Goal: Task Accomplishment & Management: Use online tool/utility

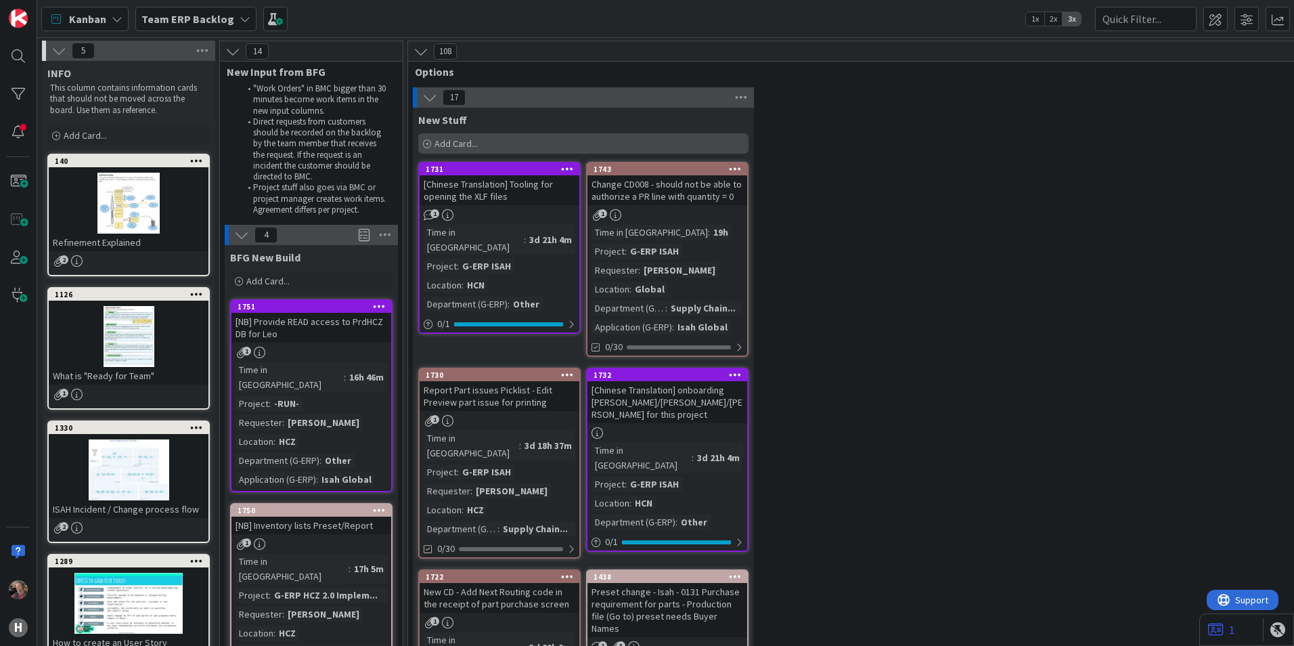
click at [496, 140] on div "Add Card..." at bounding box center [583, 143] width 330 height 20
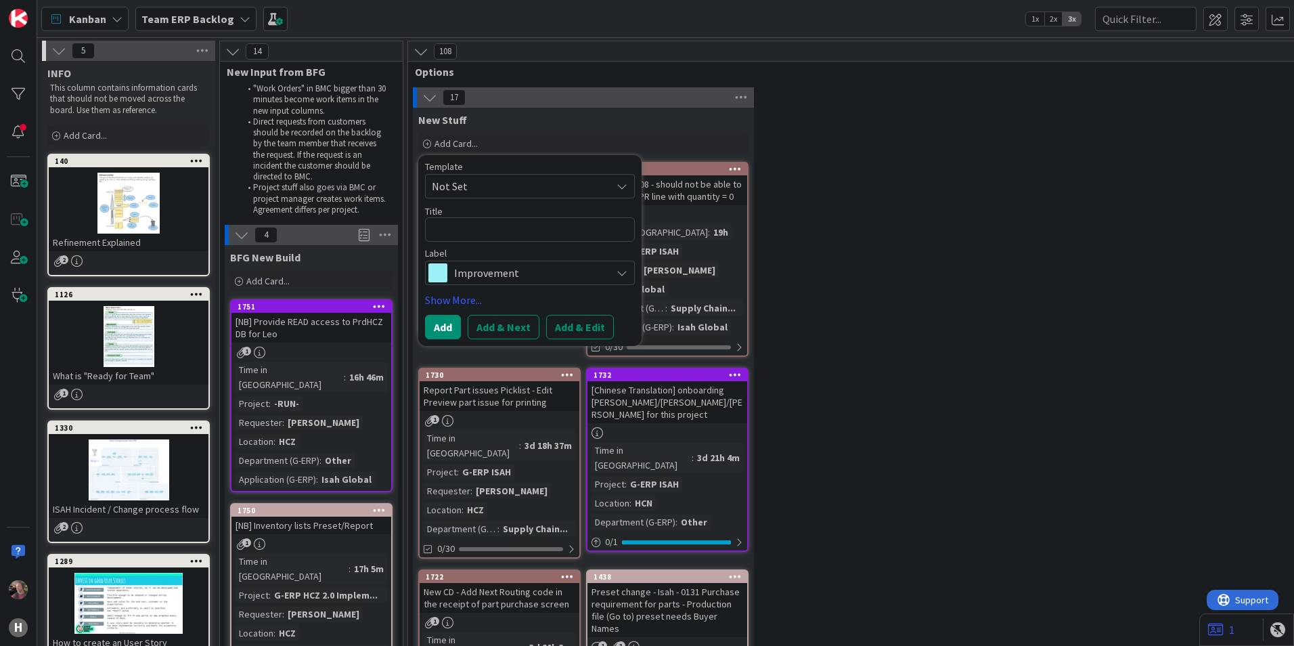
click at [622, 270] on icon at bounding box center [622, 272] width 11 height 11
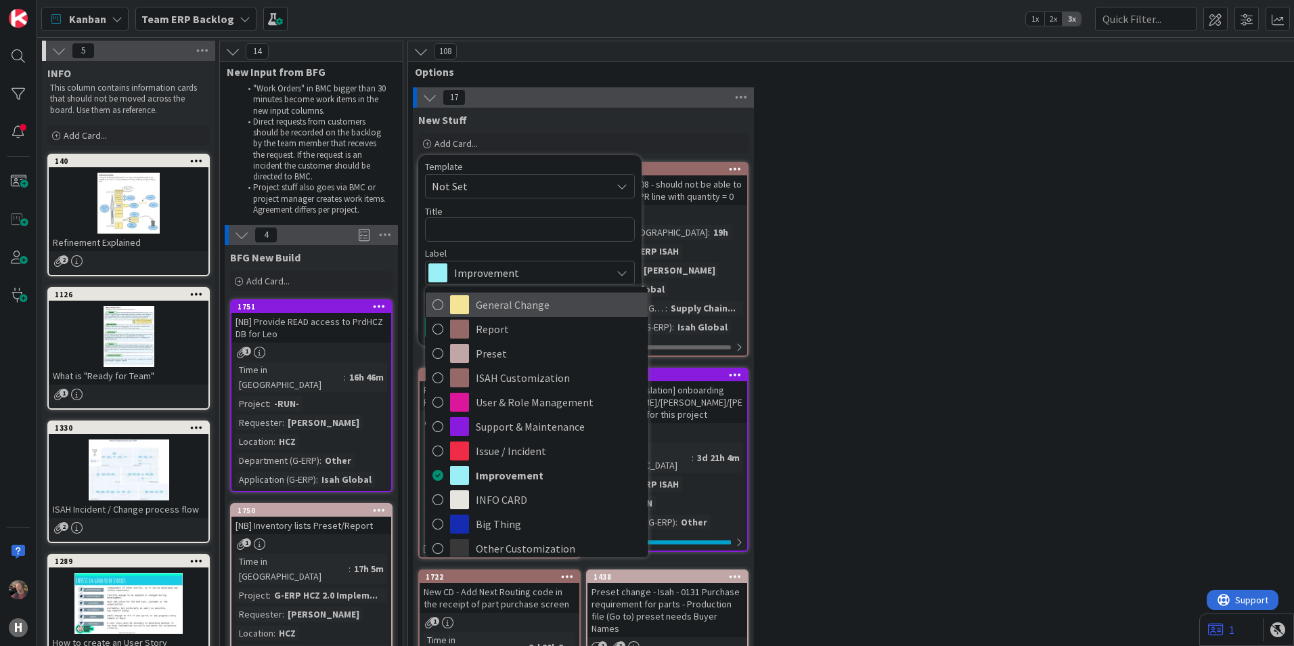
click at [516, 305] on span "General Change" at bounding box center [558, 304] width 165 height 20
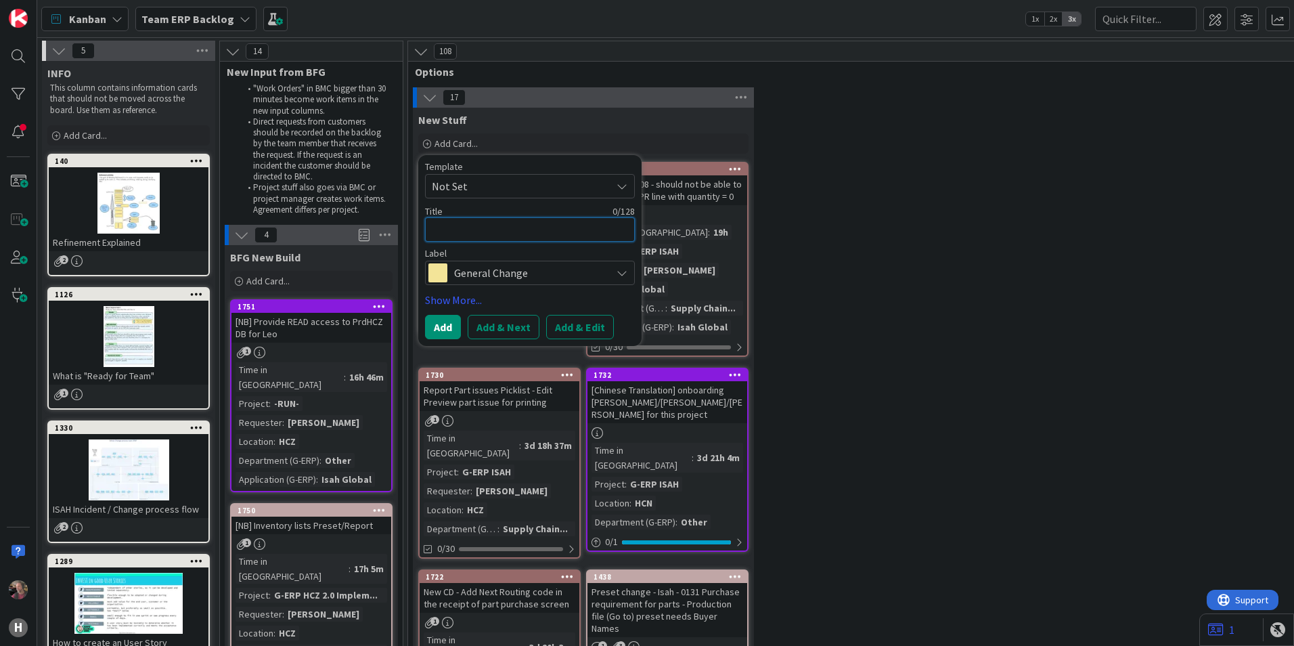
click at [482, 225] on textarea at bounding box center [530, 229] width 210 height 24
type textarea "x"
type textarea "R"
type textarea "x"
type textarea "Re"
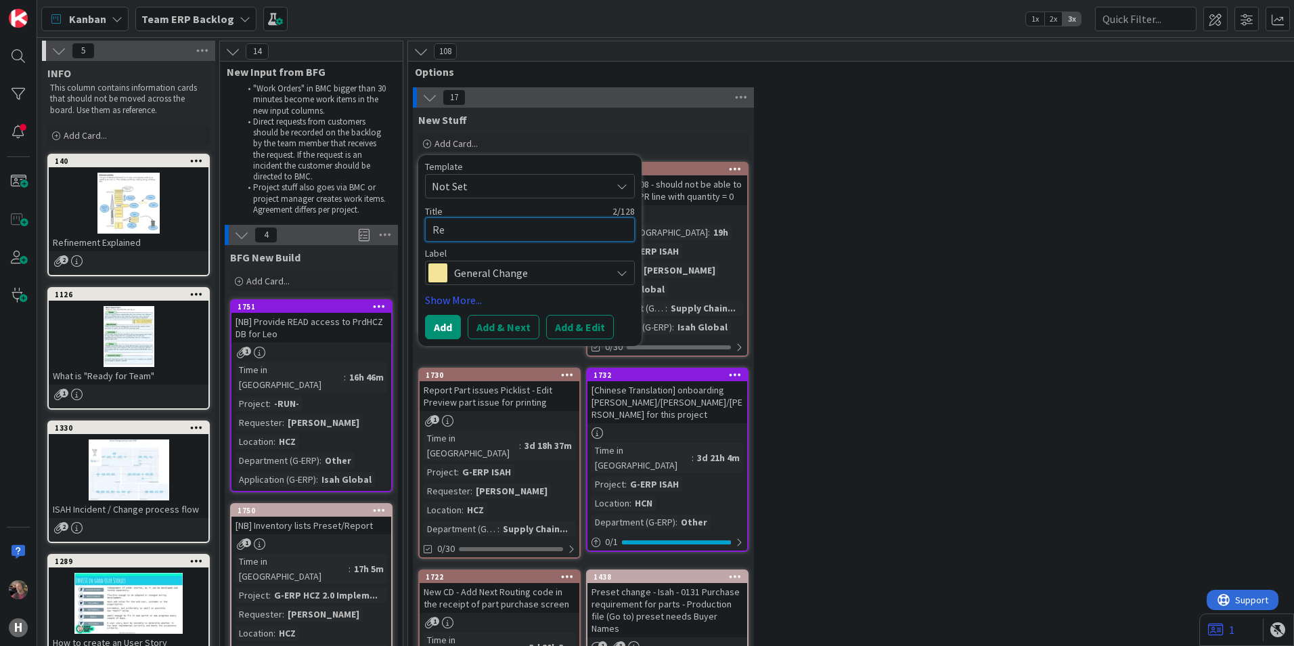
type textarea "x"
type textarea "Req"
type textarea "x"
type textarea "Requ"
type textarea "x"
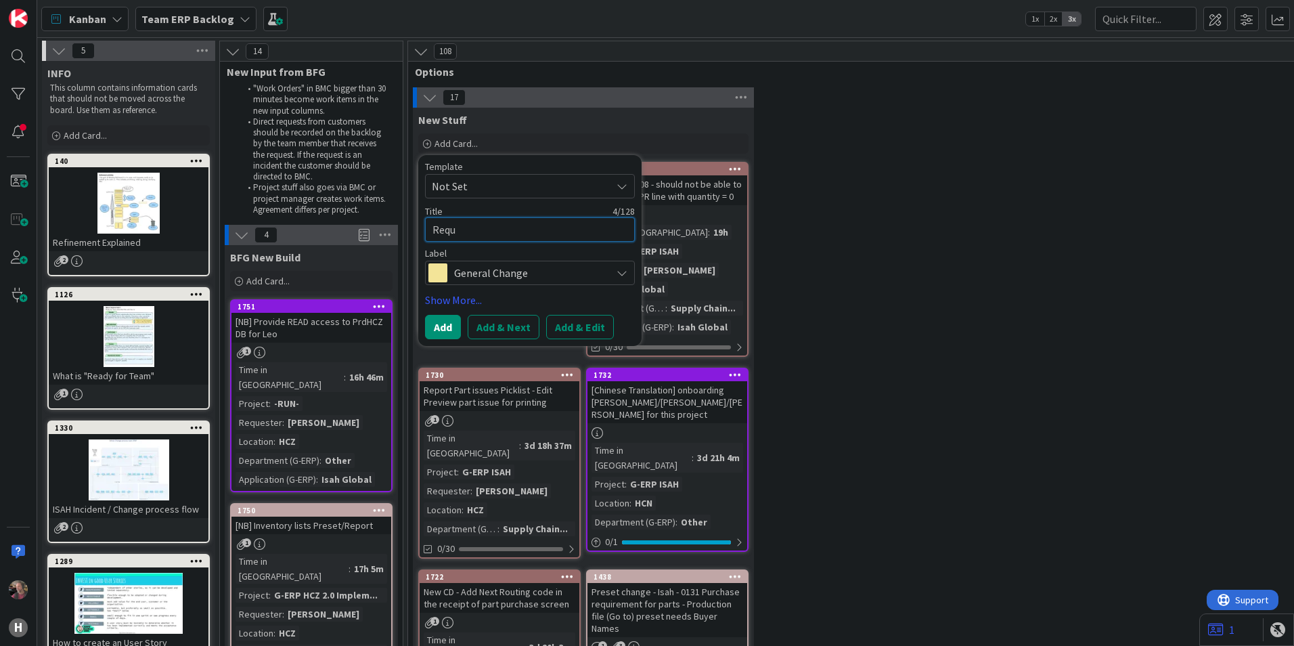
type textarea "Reque"
type textarea "x"
type textarea "Reques"
type textarea "x"
type textarea "Request"
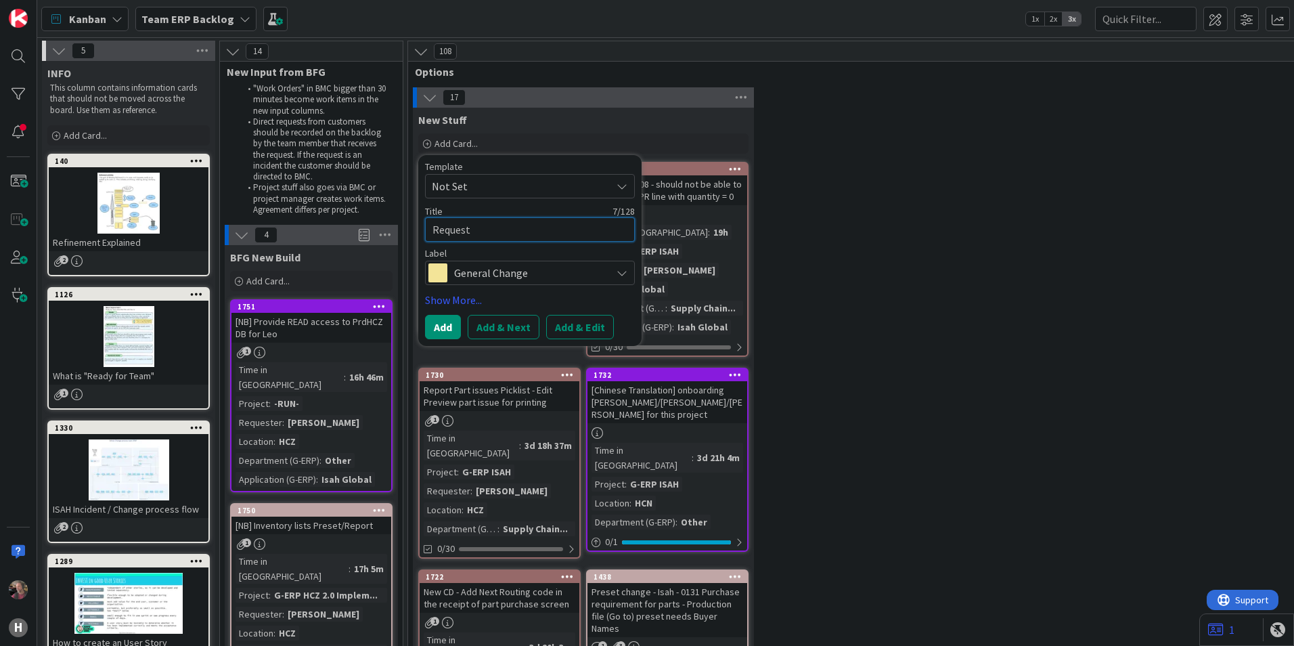
type textarea "x"
type textarea "Request"
type textarea "x"
type textarea "Request c"
type textarea "x"
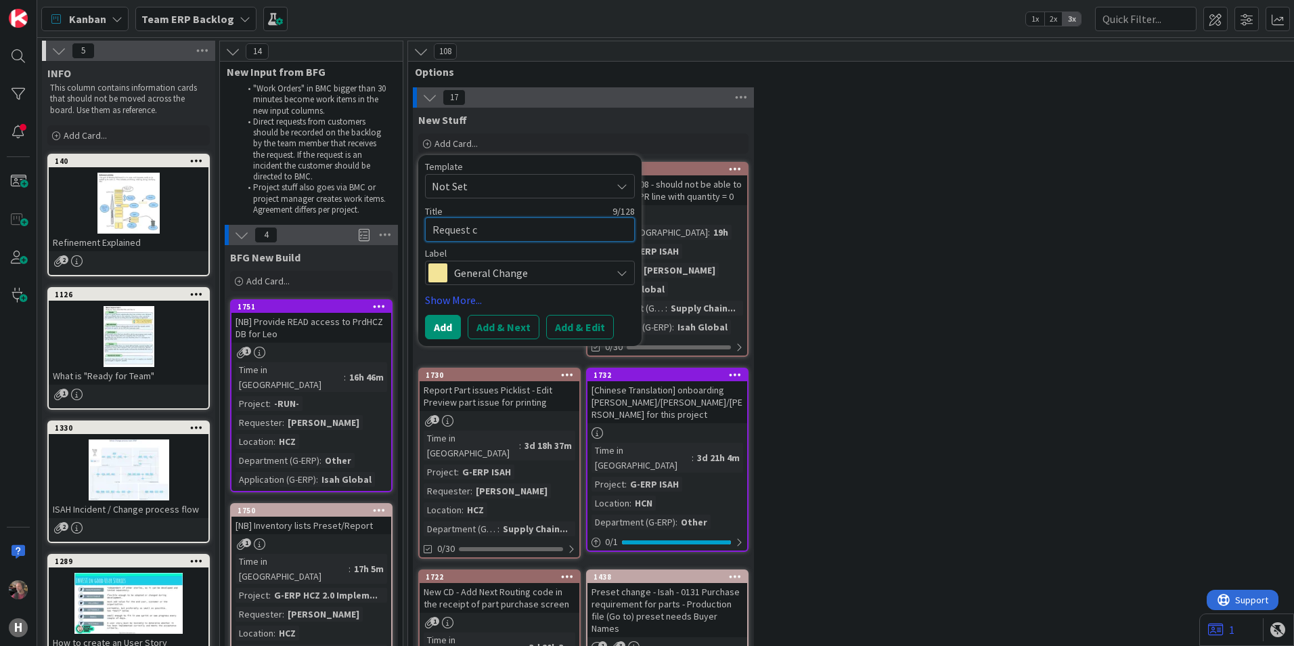
type textarea "Request ce"
type textarea "x"
type textarea "Request cer"
type textarea "x"
type textarea "Request cert"
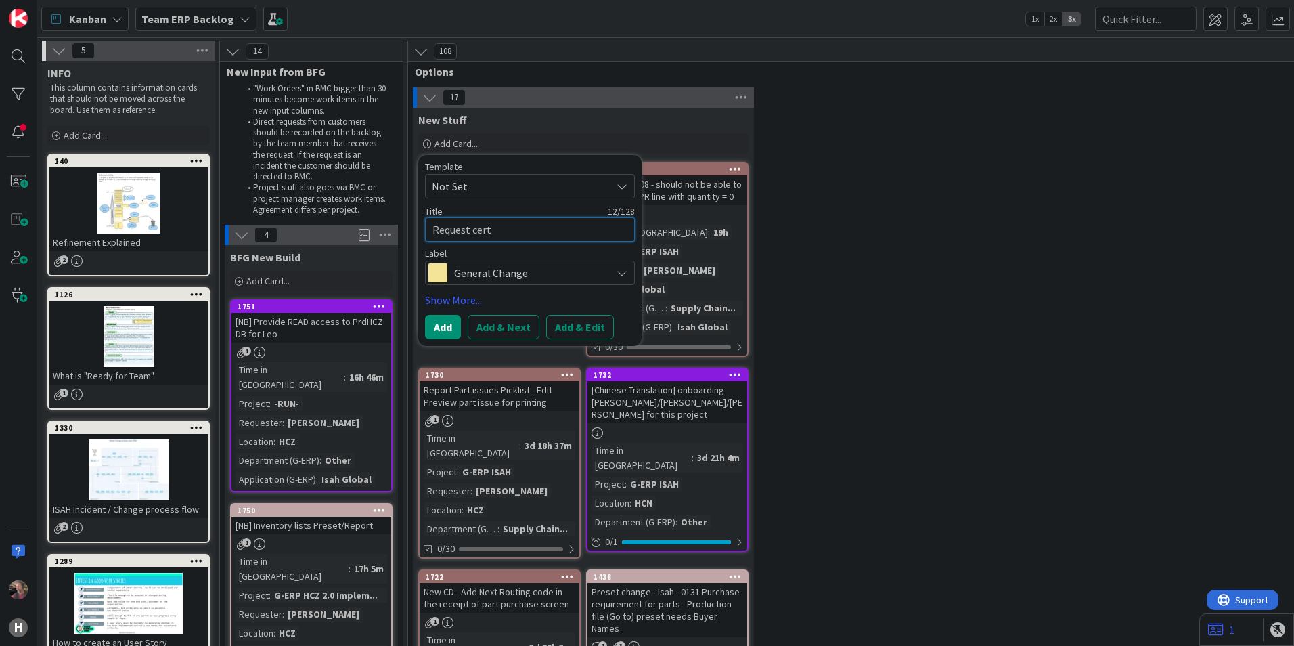
type textarea "x"
type textarea "Request certi"
type textarea "x"
type textarea "Request certif"
type textarea "x"
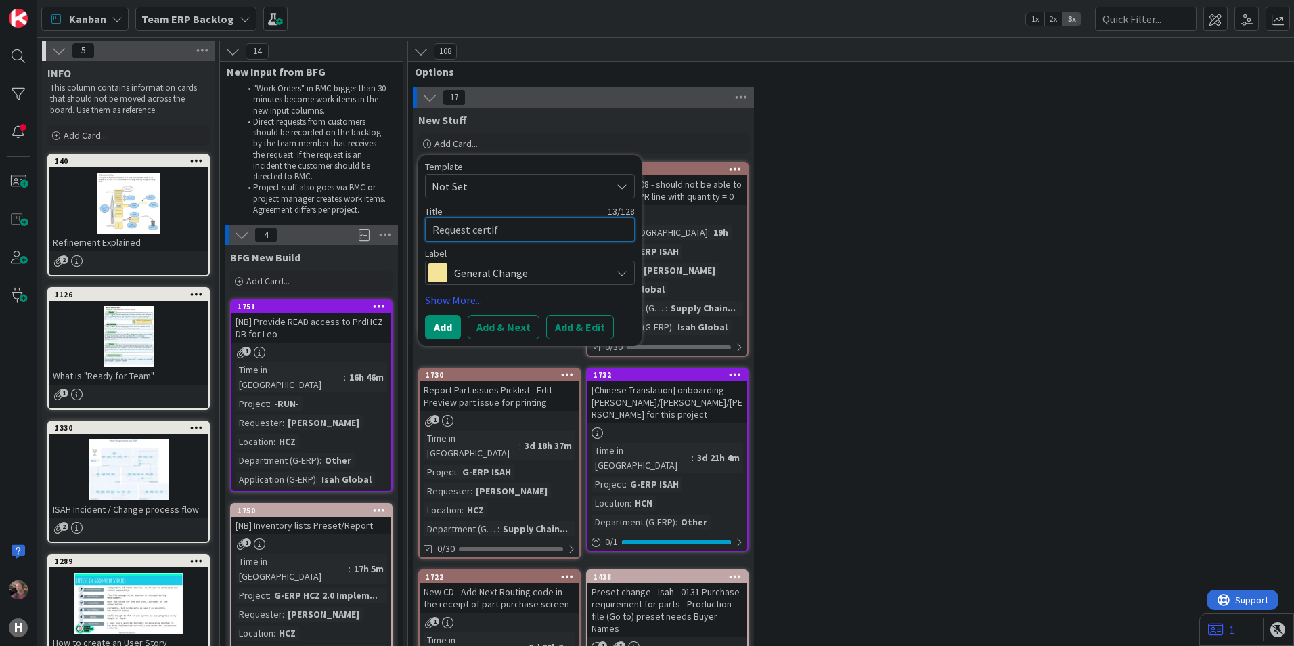
type textarea "Request certifi"
type textarea "x"
type textarea "Request certific"
type textarea "x"
type textarea "Request certifica"
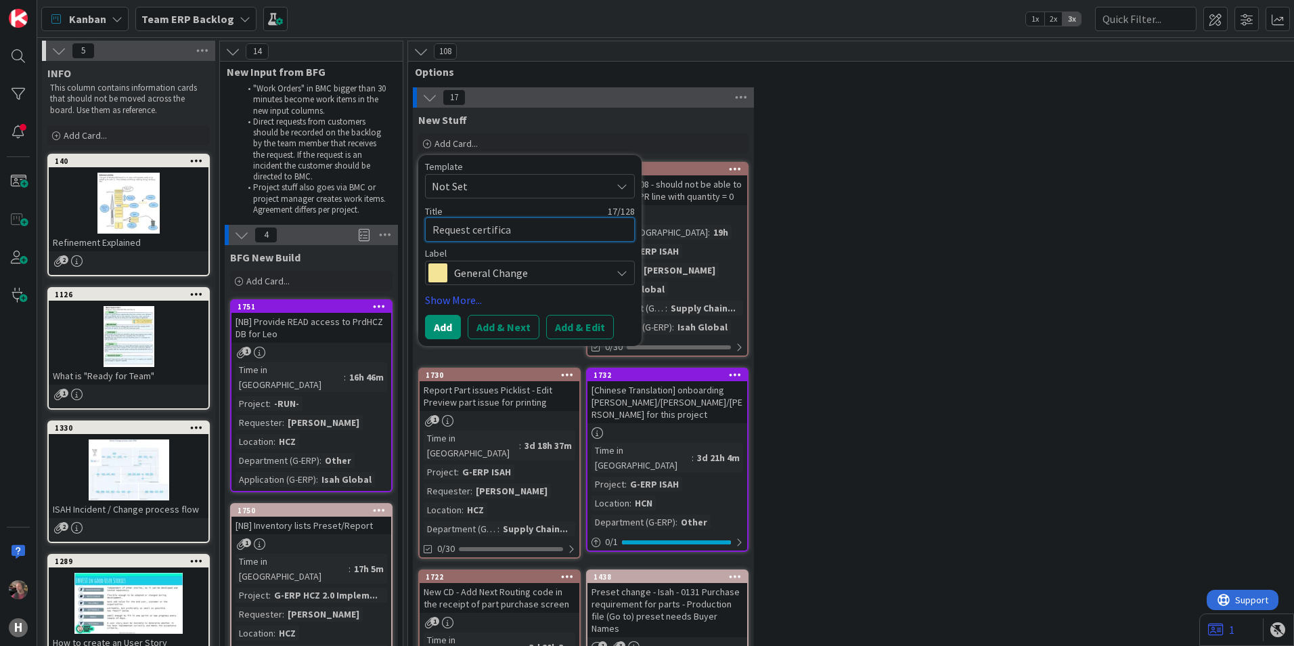
type textarea "x"
type textarea "Request certificat"
type textarea "x"
type textarea "Request certificate"
type textarea "x"
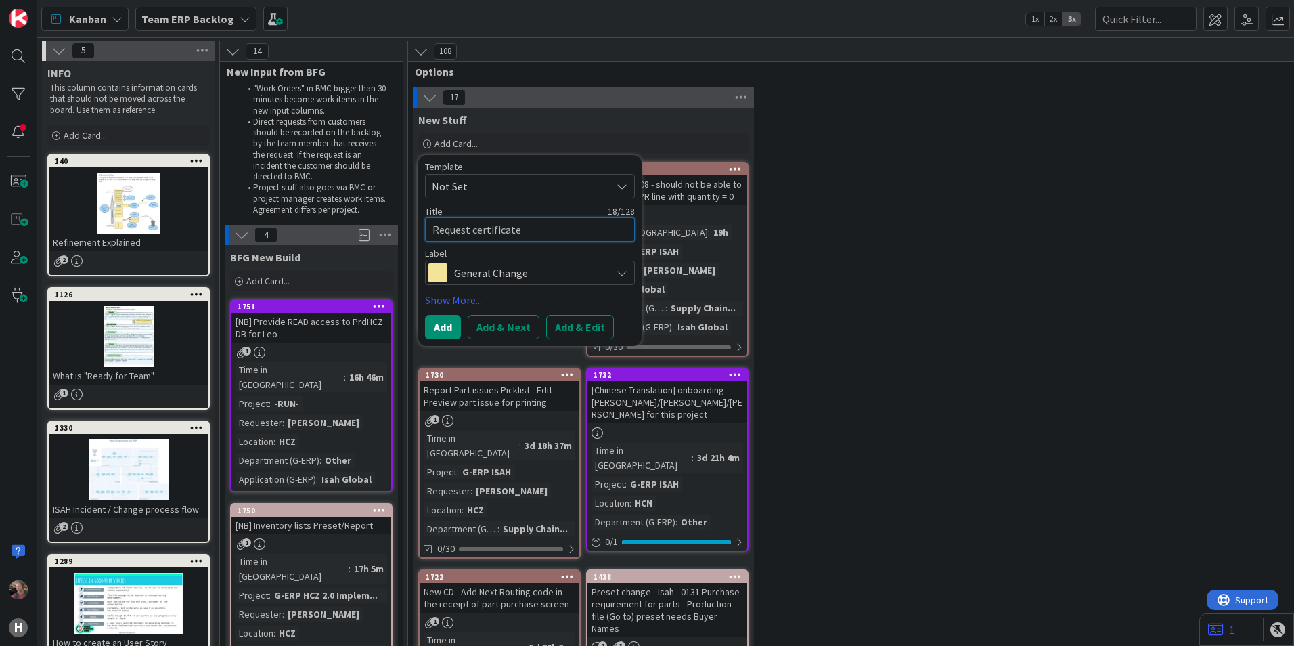
type textarea "Request certificate"
type textarea "x"
type textarea "Request certificate a"
type textarea "x"
type textarea "Request certificate an"
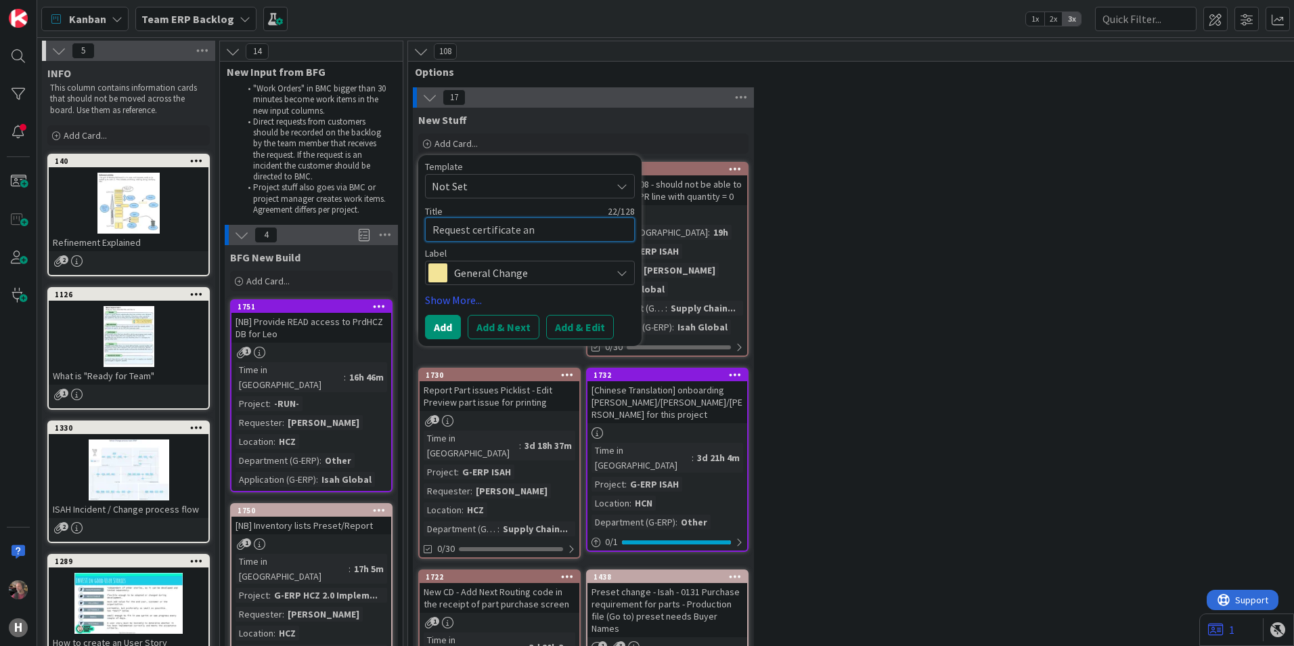
type textarea "x"
type textarea "Request certificate and"
type textarea "x"
type textarea "Request certificate and m"
type textarea "x"
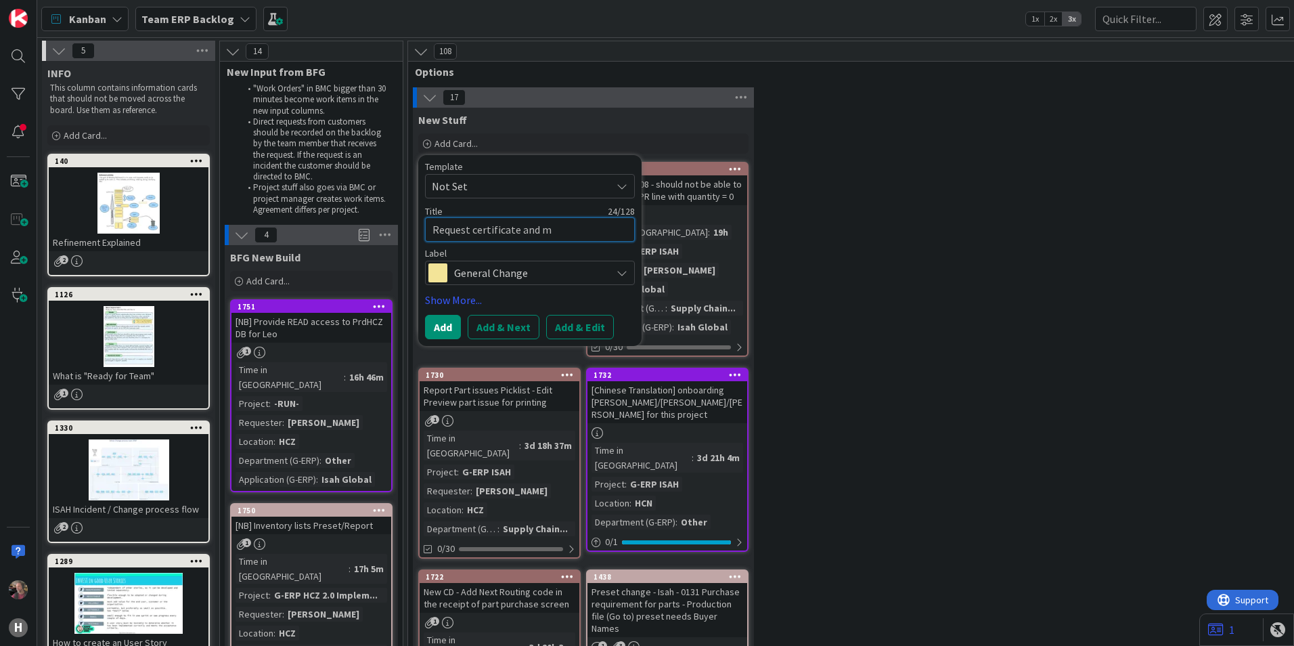
type textarea "Request certificate and ms"
type textarea "x"
type textarea "Request certificate and msa"
type textarea "x"
type textarea "Request certificate and msa"
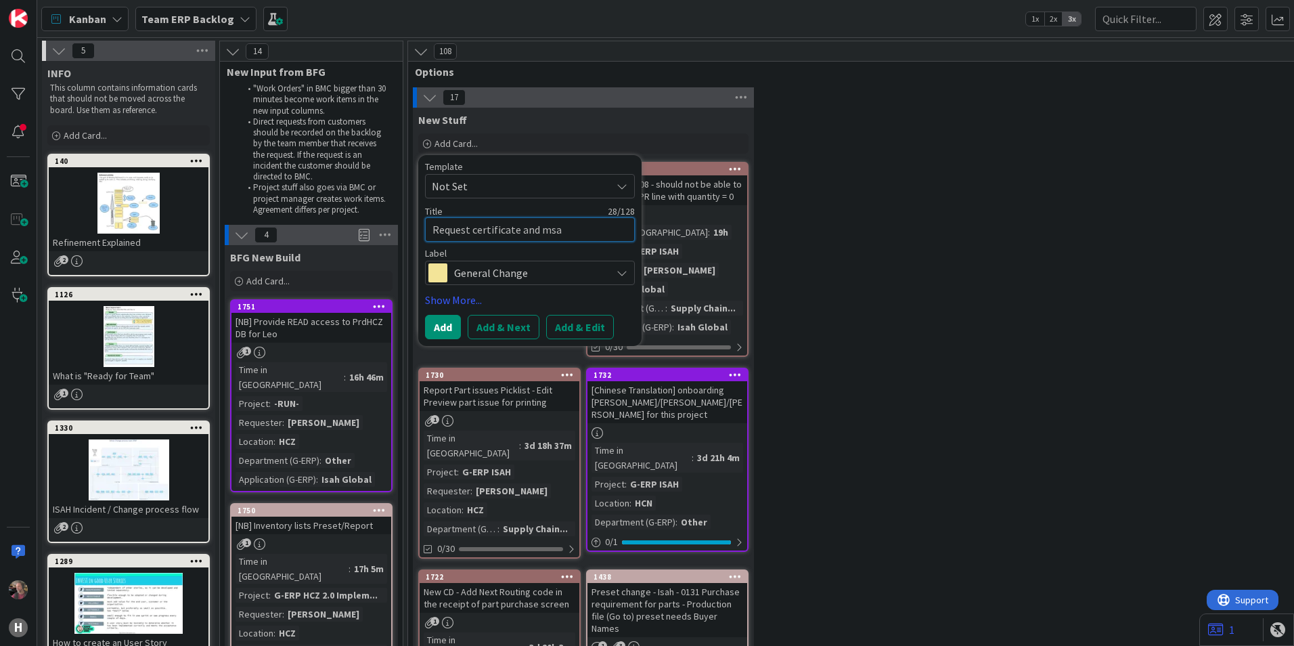
type textarea "x"
type textarea "Request certificate and msa a"
type textarea "x"
type textarea "Request certificate and msa ac"
type textarea "x"
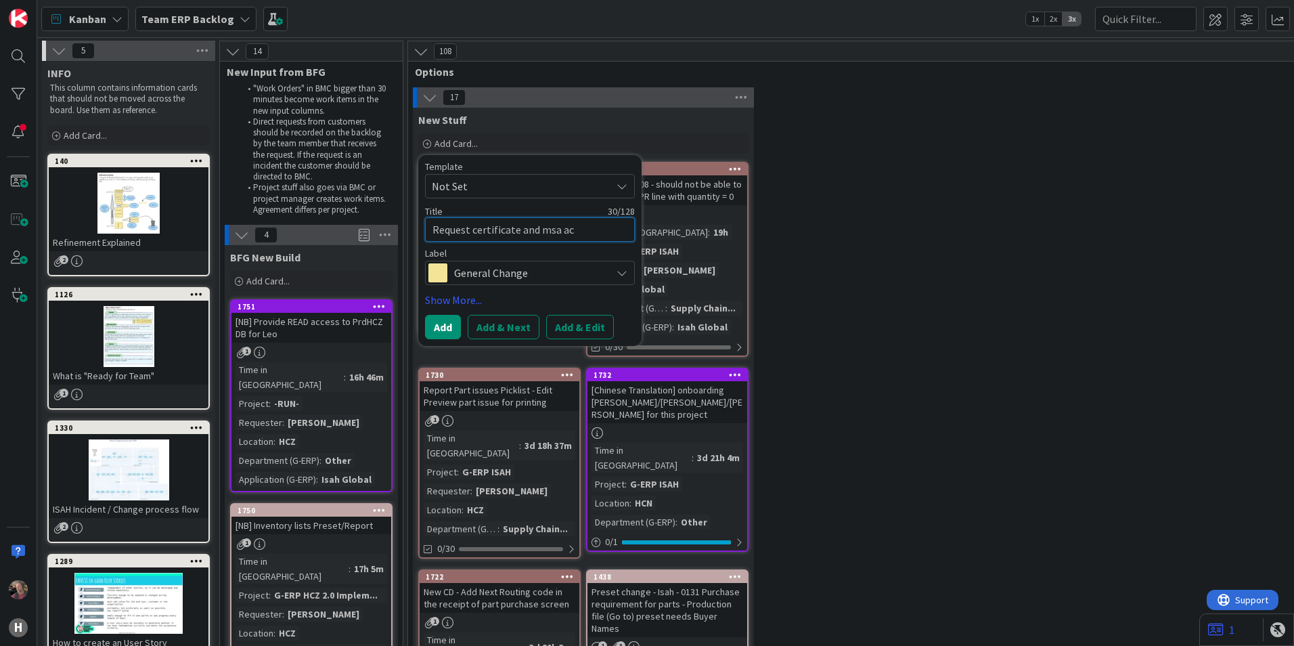
type textarea "Request certificate and msa acc"
type textarea "x"
type textarea "Request certificate and msa acco"
type textarea "x"
type textarea "Request certificate and msa accou"
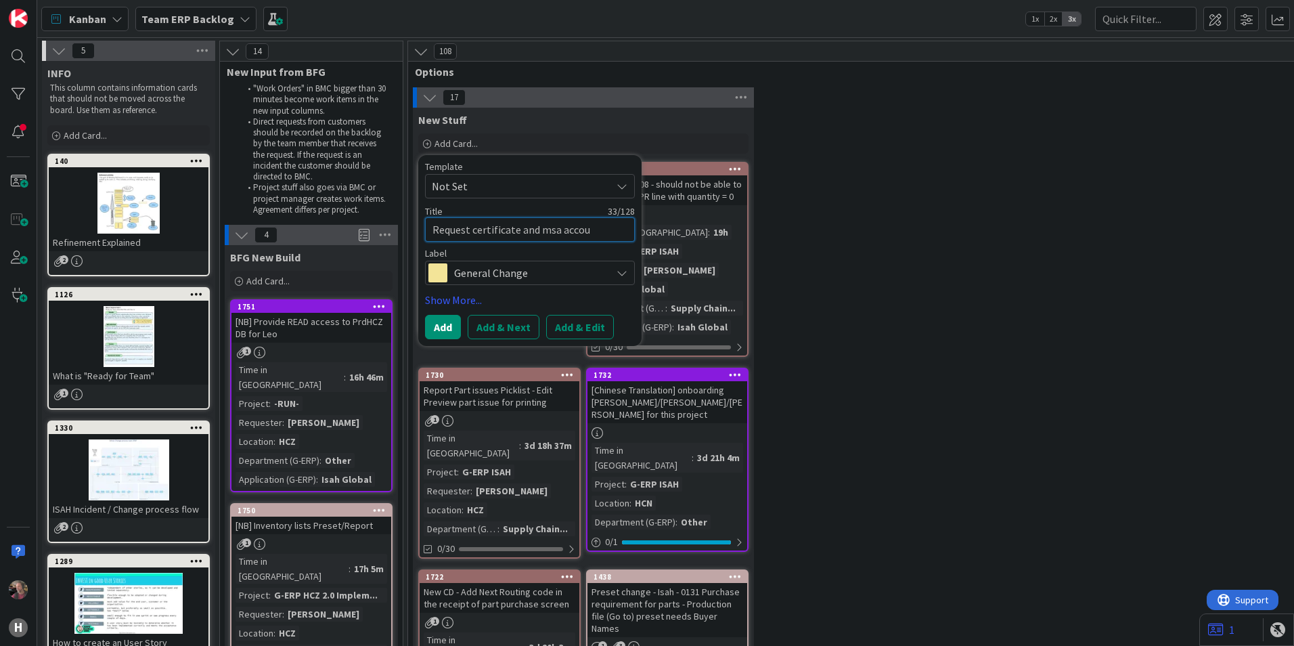
type textarea "x"
type textarea "Request certificate and msa accoun"
type textarea "x"
type textarea "Request certificate and msa account"
type textarea "x"
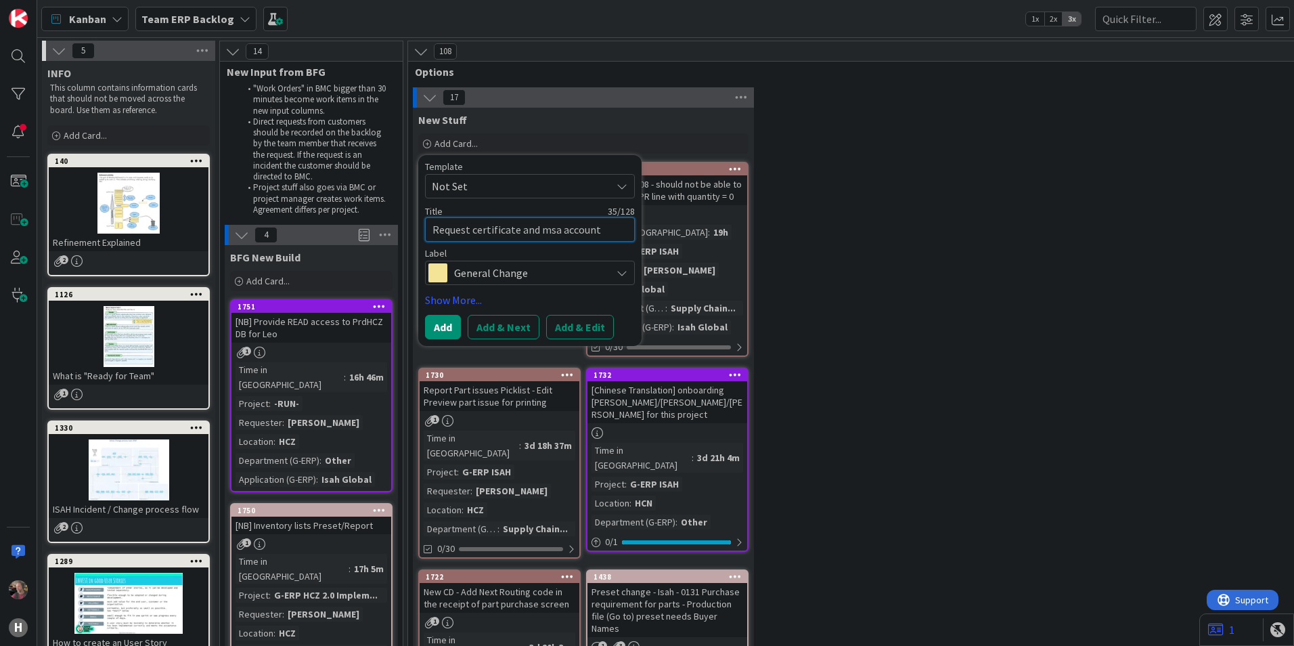
type textarea "Request certificate and msa account"
type textarea "x"
type textarea "Request certificate and msa account f"
type textarea "x"
type textarea "Request certificate and msa account fo"
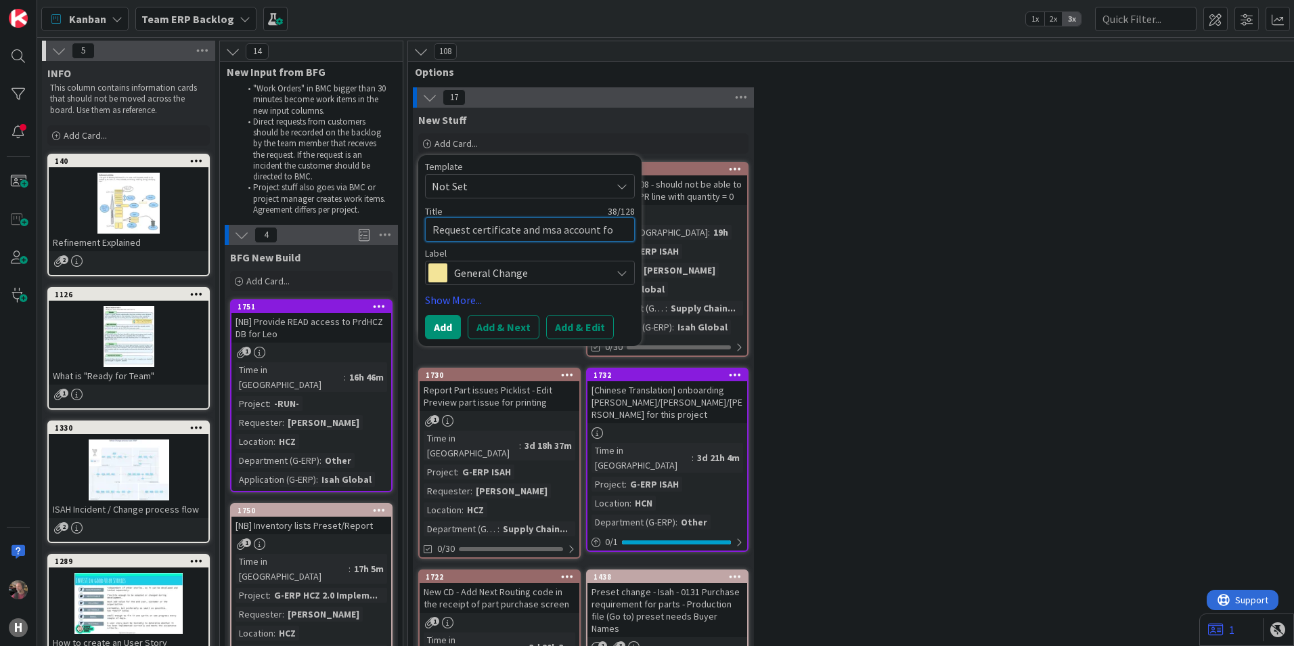
type textarea "x"
type textarea "Request certificate and msa account for"
type textarea "x"
type textarea "Request certificate and msa account for H"
type textarea "x"
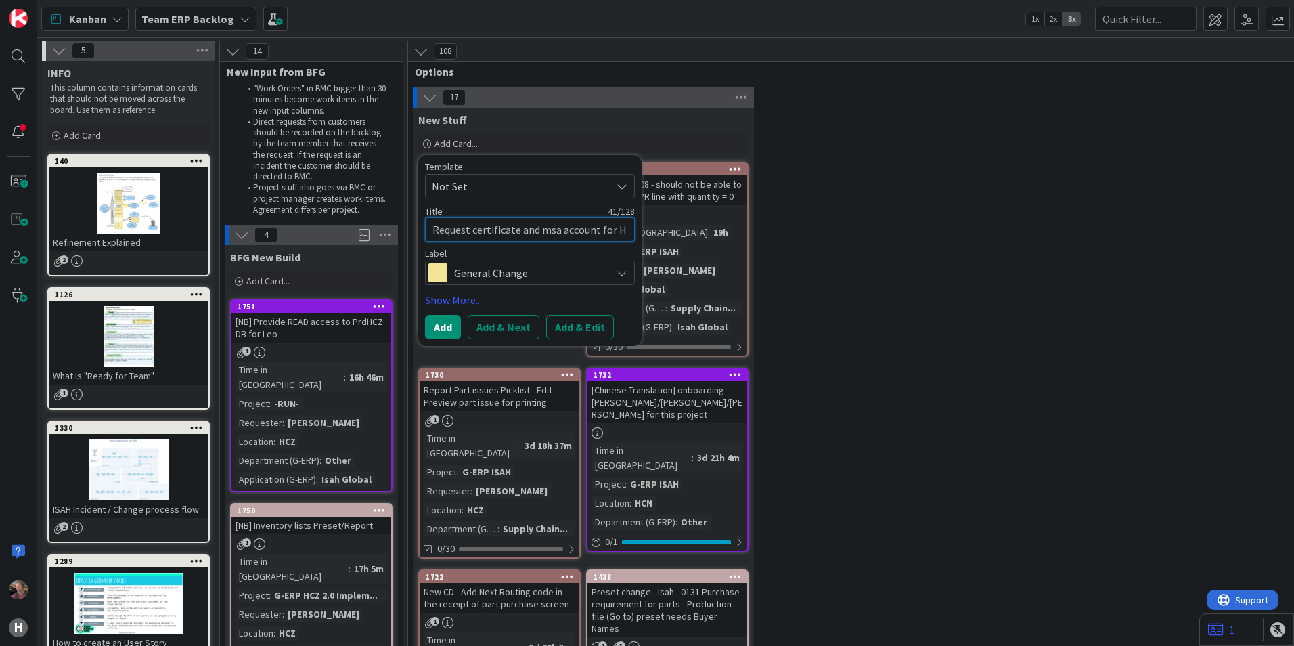
type textarea "Request certificate and msa account for [PERSON_NAME]"
type textarea "x"
type textarea "Request certificate and msa account for [PERSON_NAME]"
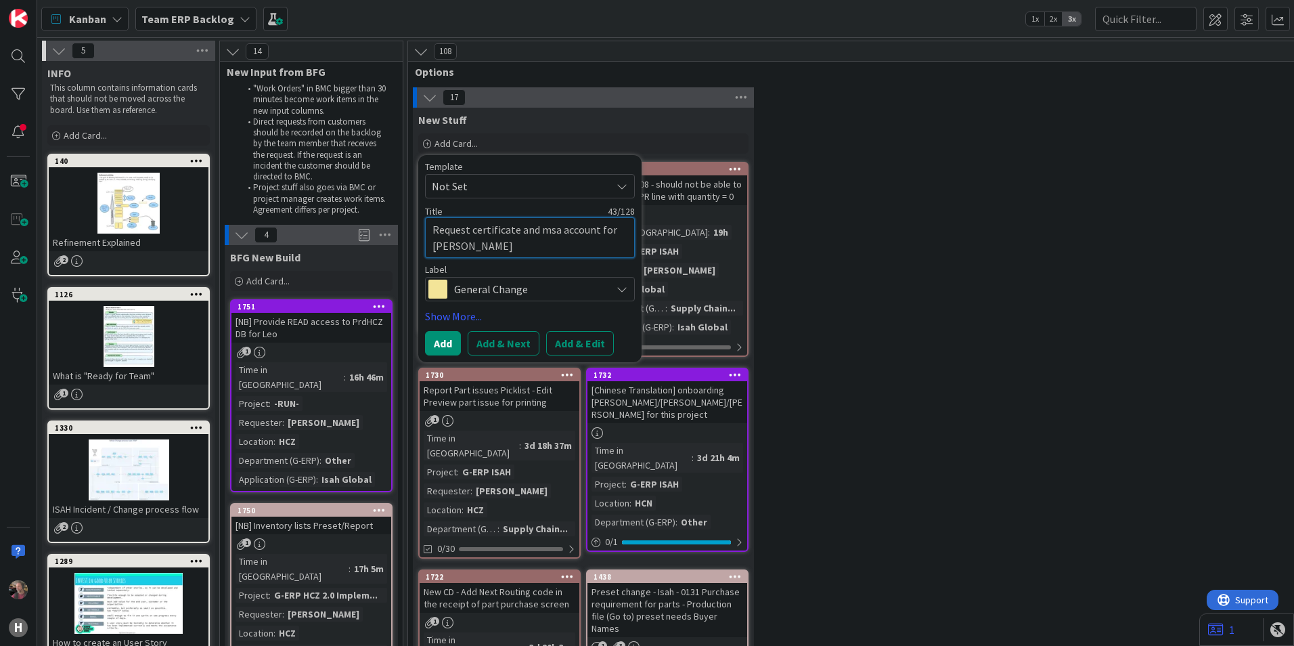
type textarea "x"
type textarea "Request certificate and msa account for Huis"
type textarea "x"
type textarea "Request certificate and msa account for Huism"
type textarea "x"
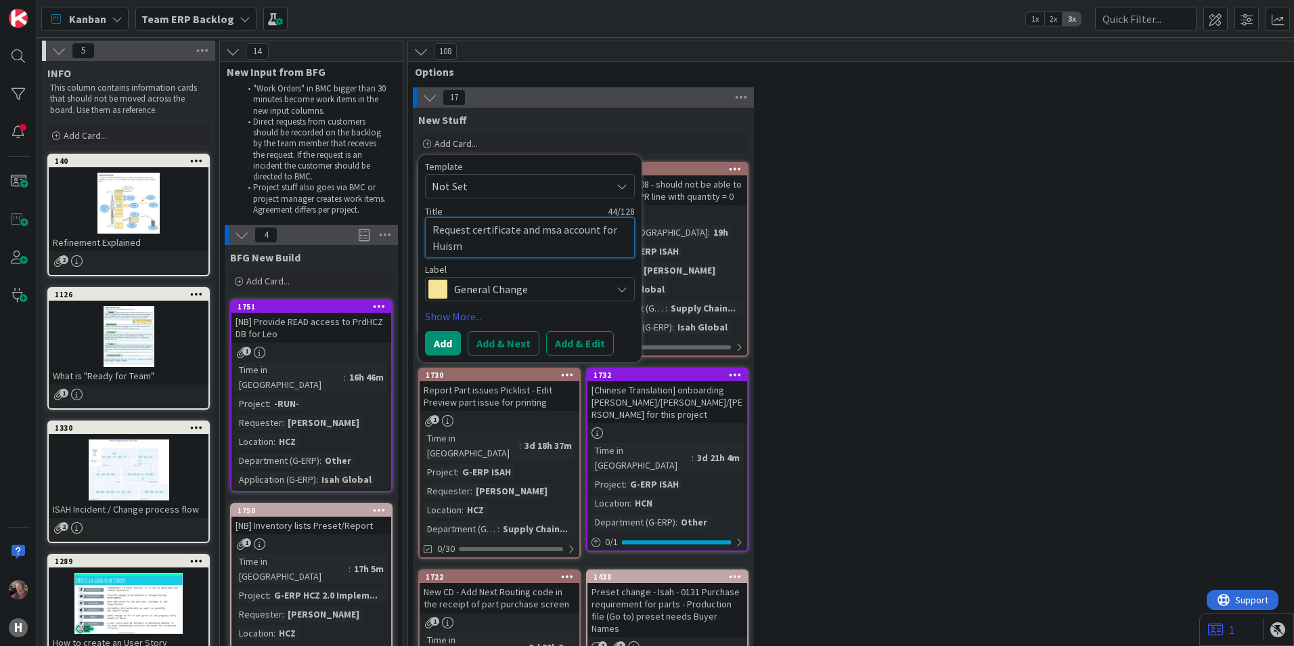
type textarea "Request certificate and msa account for Huisma"
type textarea "x"
type textarea "Request certificate and msa account for [PERSON_NAME]"
type textarea "x"
type textarea "Request certificate and msa account for Huismanp"
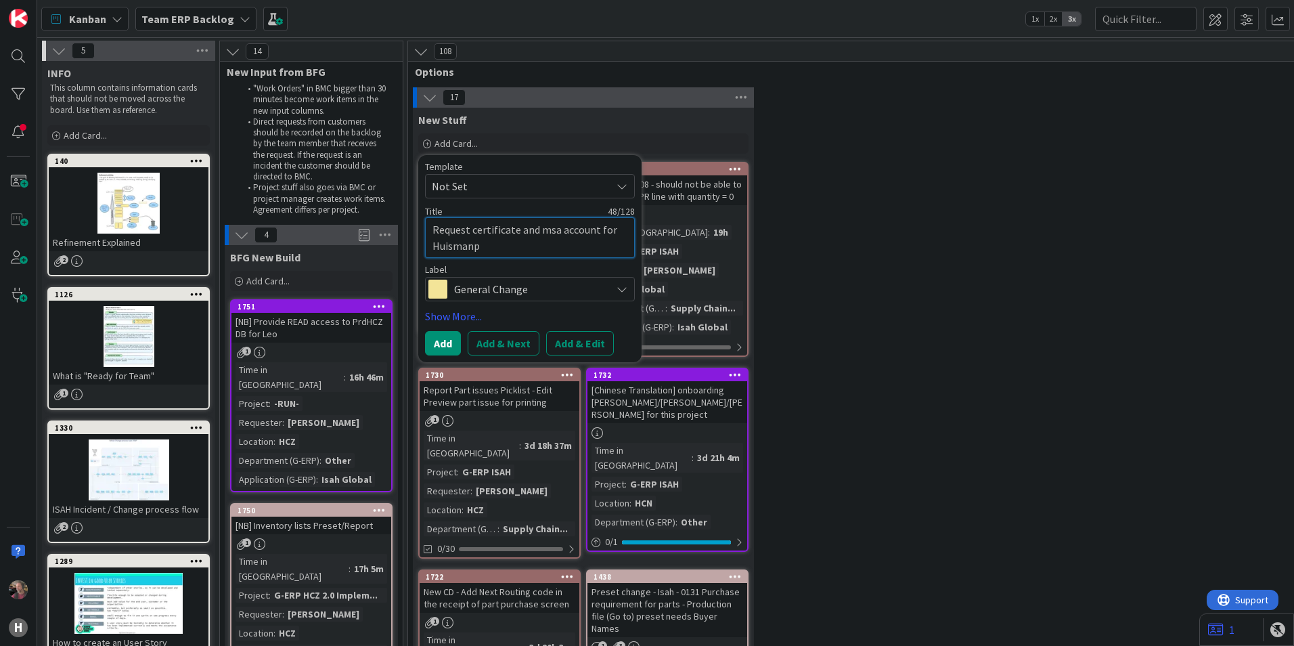
type textarea "x"
type textarea "Request certificate and msa account for [PERSON_NAME]"
type textarea "x"
type textarea "Request certificate and msa account for Huismanpor"
type textarea "x"
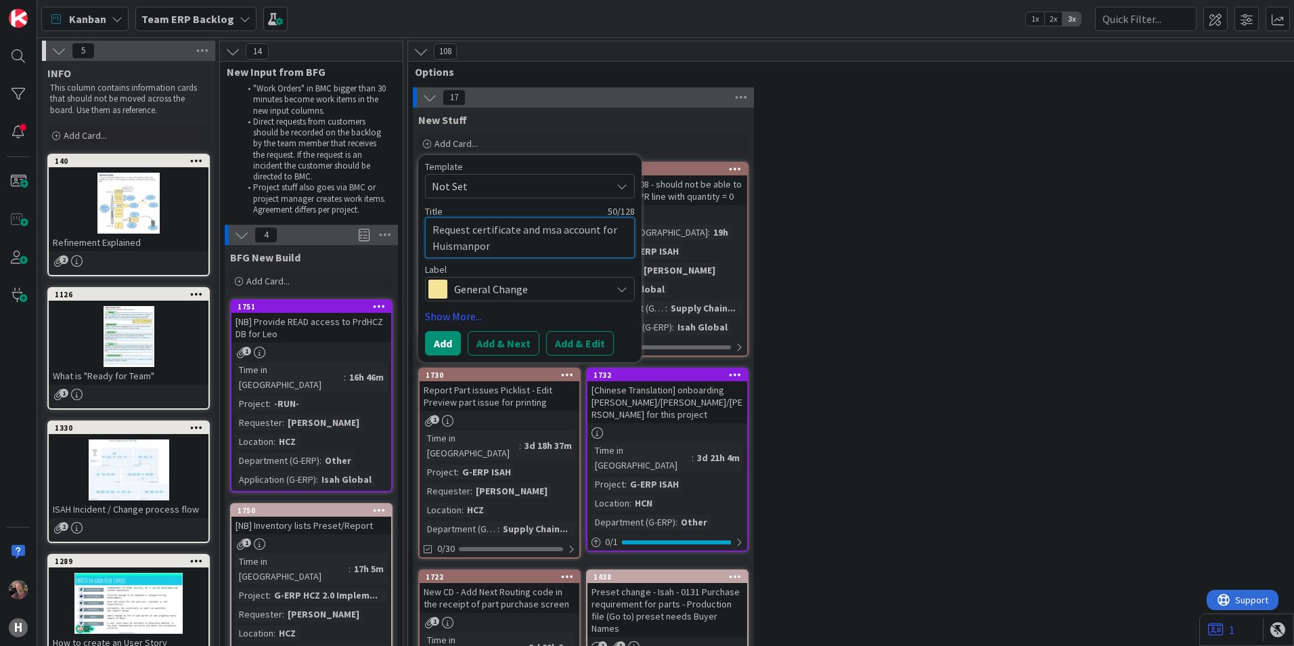
type textarea "Request certificate and msa account for Huismanport"
type textarea "x"
type textarea "Request certificate and msa account for Huismanportal"
type textarea "x"
type textarea "Request certificate and msa account for Huismanportal"
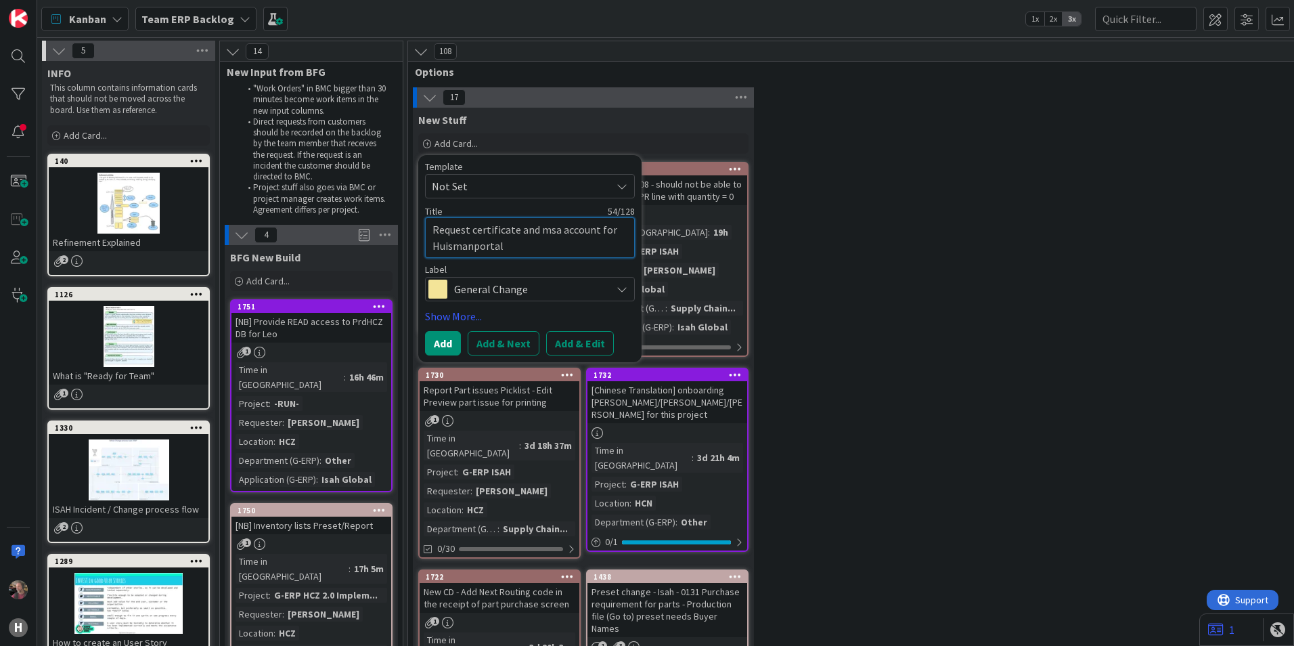
type textarea "x"
type textarea "Request certificate and msa account for Huismanportal i"
type textarea "x"
type textarea "Request certificate and msa account for Huismanportal in"
type textarea "x"
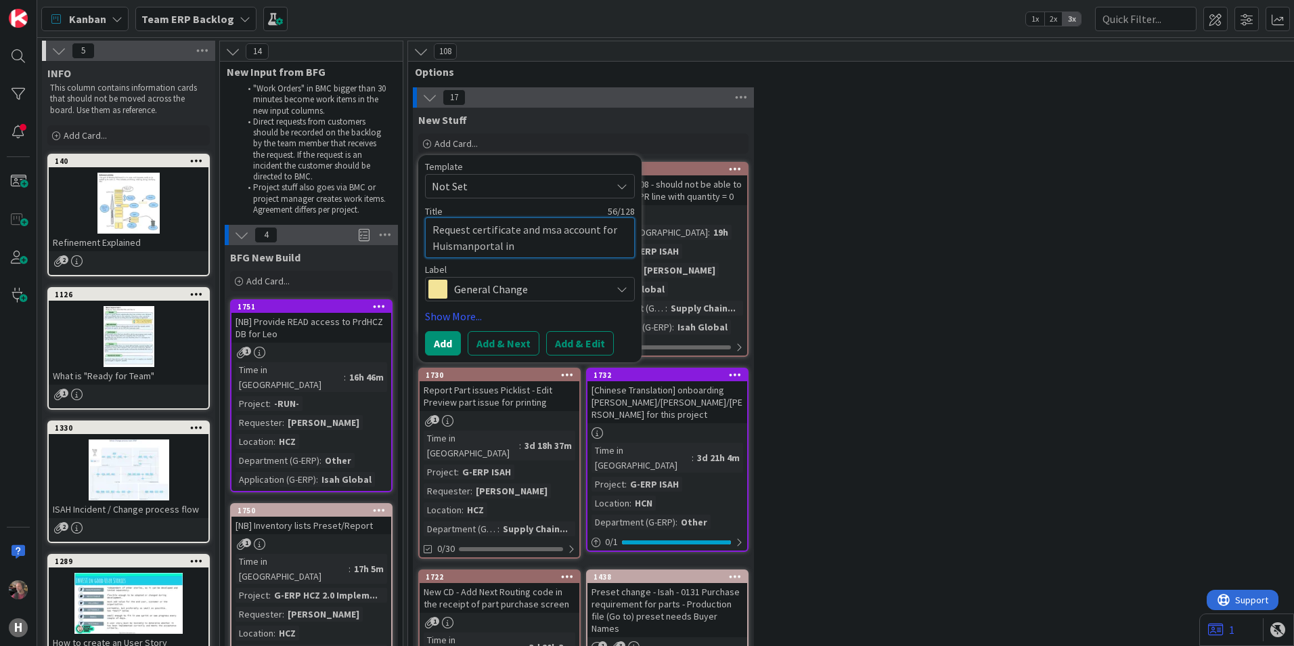
type textarea "Request certificate and msa account for Huismanportal int"
type textarea "x"
type textarea "Request certificate and msa account for Huismanportal inte"
type textarea "x"
type textarea "Request certificate and msa account for Huismanportal inter"
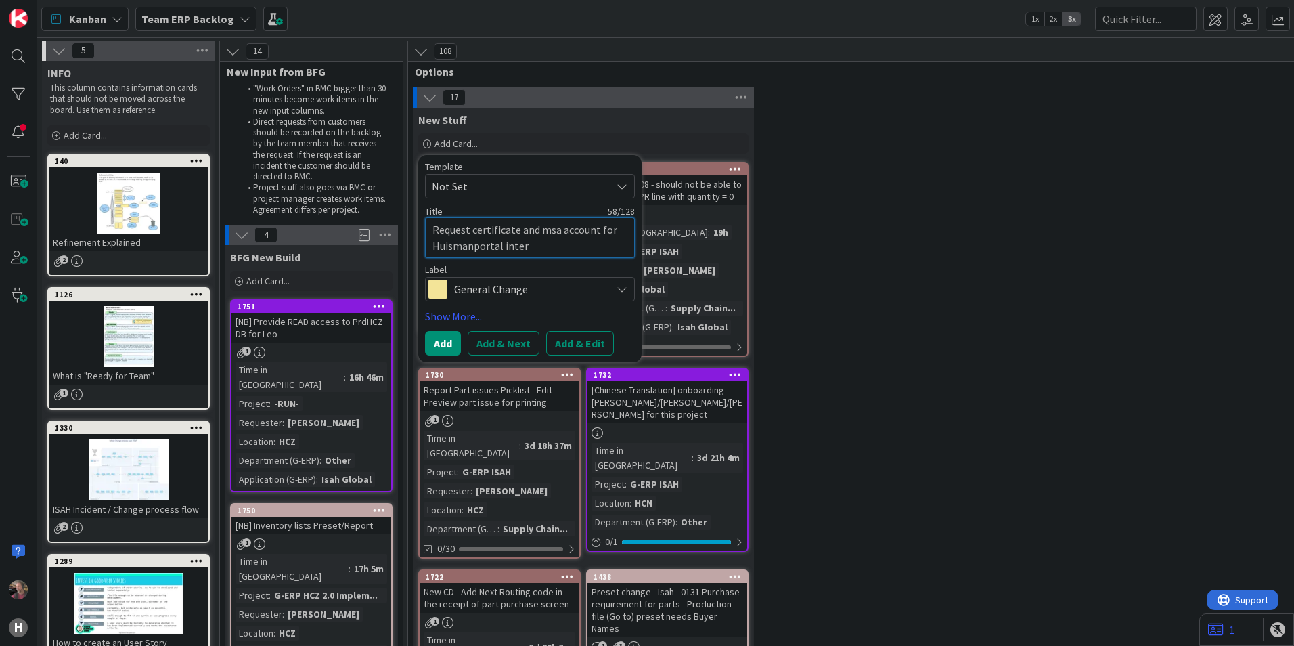
type textarea "x"
type textarea "Request certificate and msa account for Huismanportal interf"
type textarea "x"
type textarea "Request certificate and msa account for Huismanportal interfac"
type textarea "x"
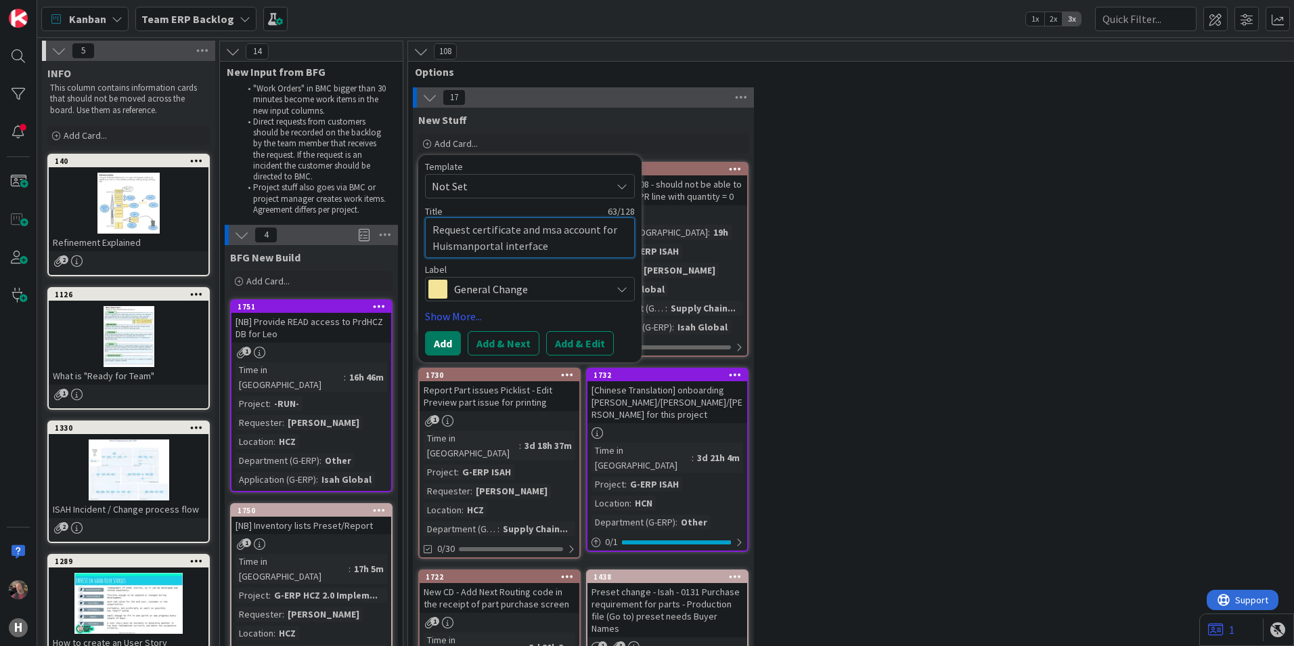
type textarea "Request certificate and msa account for Huismanportal interface"
click at [441, 341] on button "Add" at bounding box center [443, 343] width 36 height 24
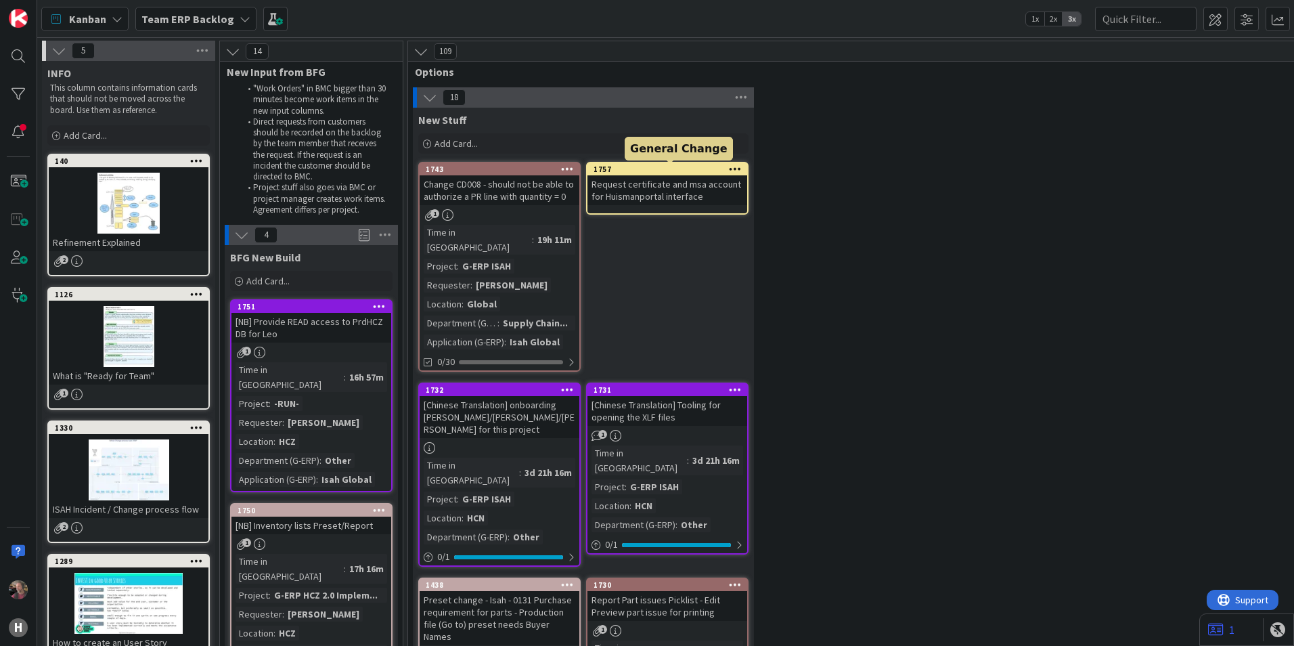
click at [654, 169] on div "1757" at bounding box center [671, 168] width 154 height 9
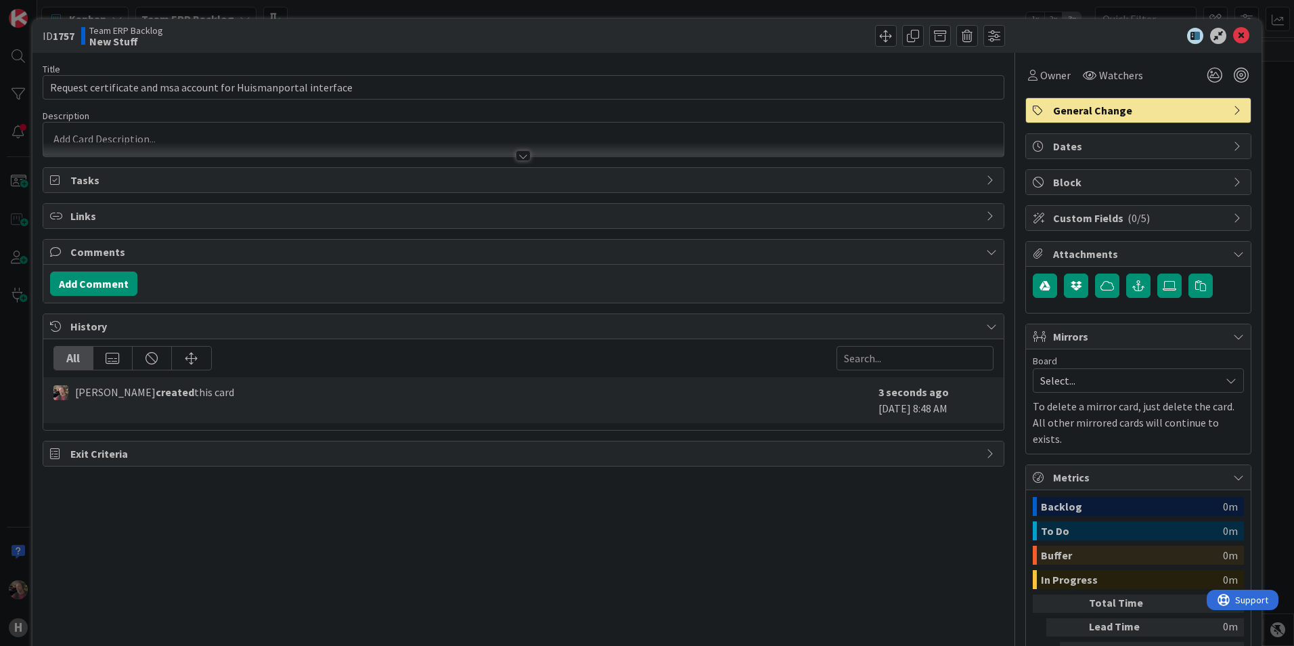
click at [520, 158] on div at bounding box center [523, 155] width 15 height 11
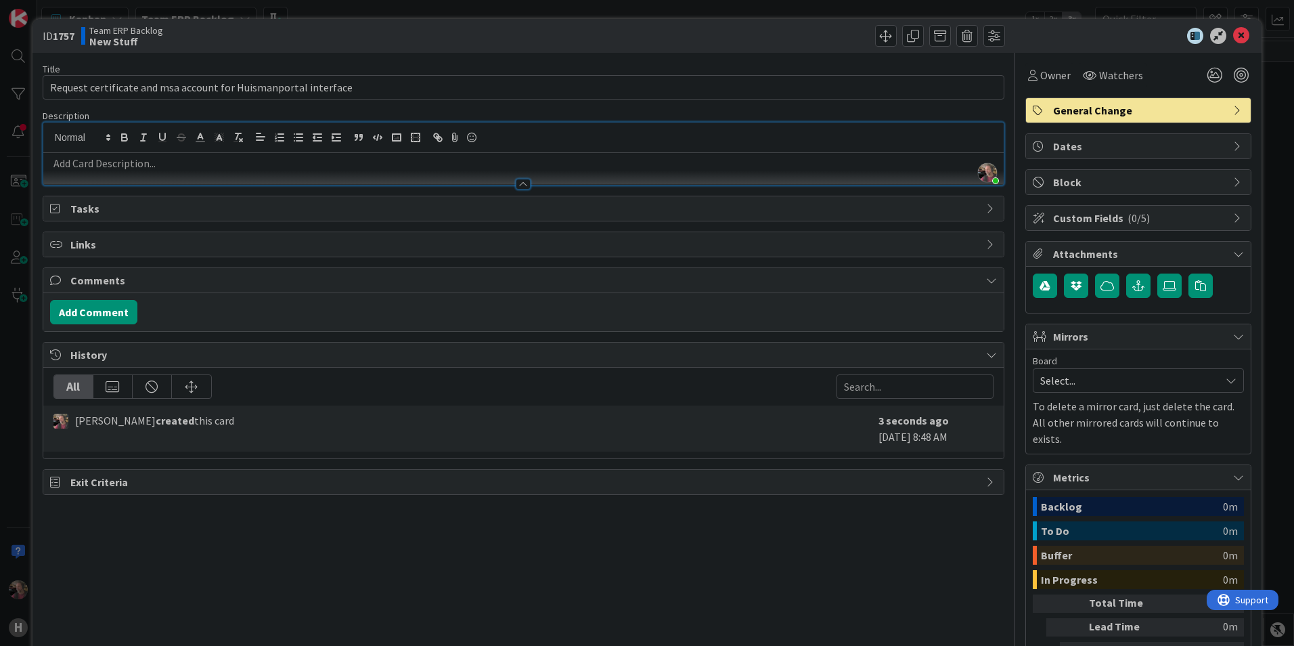
click at [225, 166] on p at bounding box center [523, 164] width 947 height 16
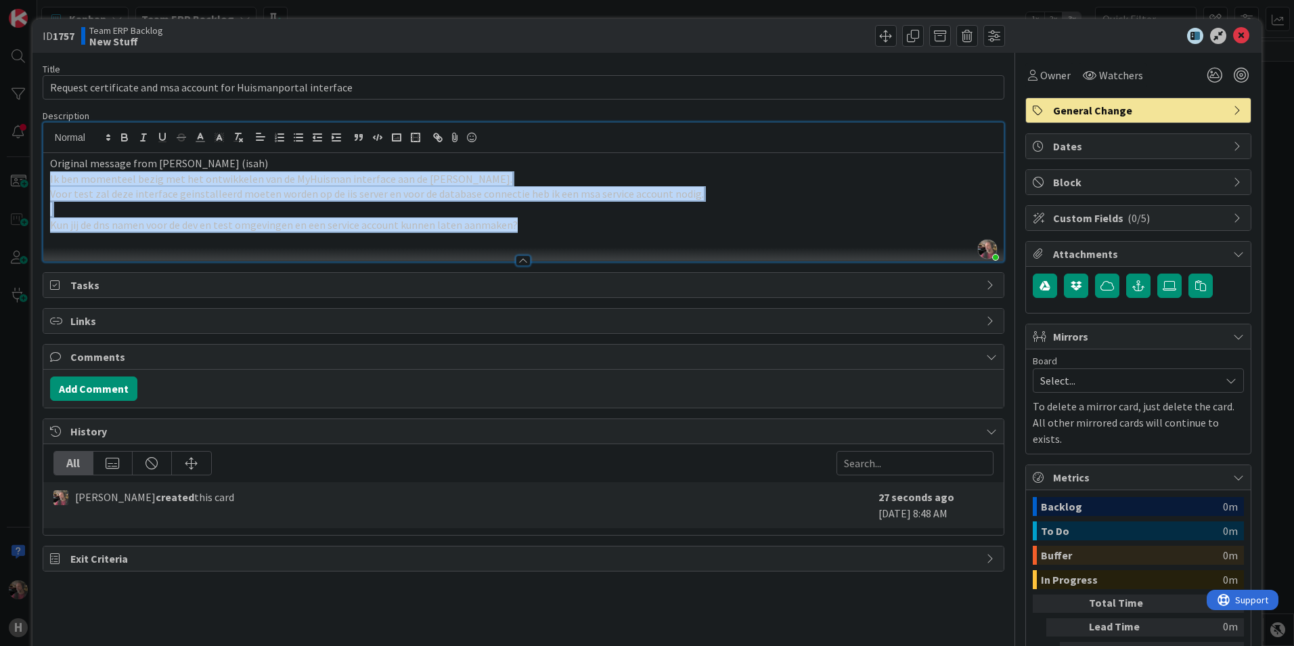
drag, startPoint x: 522, startPoint y: 229, endPoint x: 26, endPoint y: 177, distance: 498.9
click at [26, 177] on div "ID 1757 Team ERP Backlog New Stuff Title 63 / 128 Request certificate and msa a…" at bounding box center [647, 323] width 1294 height 646
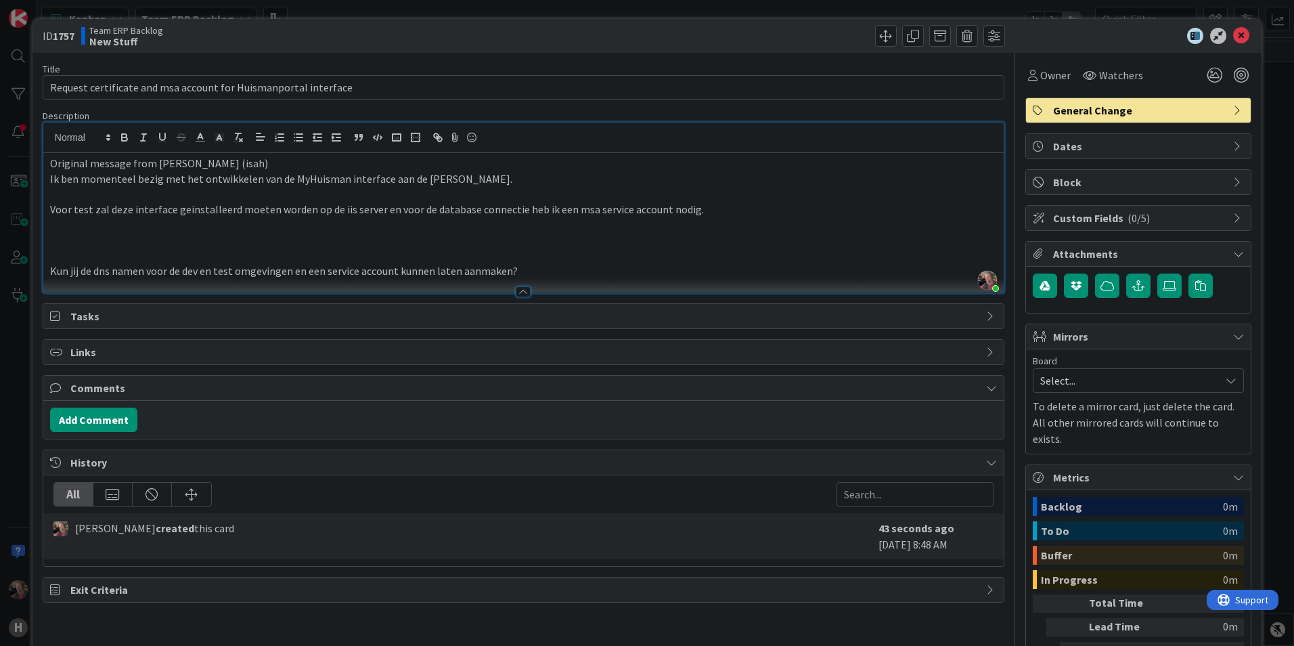
drag, startPoint x: 49, startPoint y: 162, endPoint x: 72, endPoint y: 195, distance: 40.2
click at [49, 162] on div "Original message from [PERSON_NAME] (isah) Ik ben momenteel bezig met het ontwi…" at bounding box center [523, 222] width 960 height 139
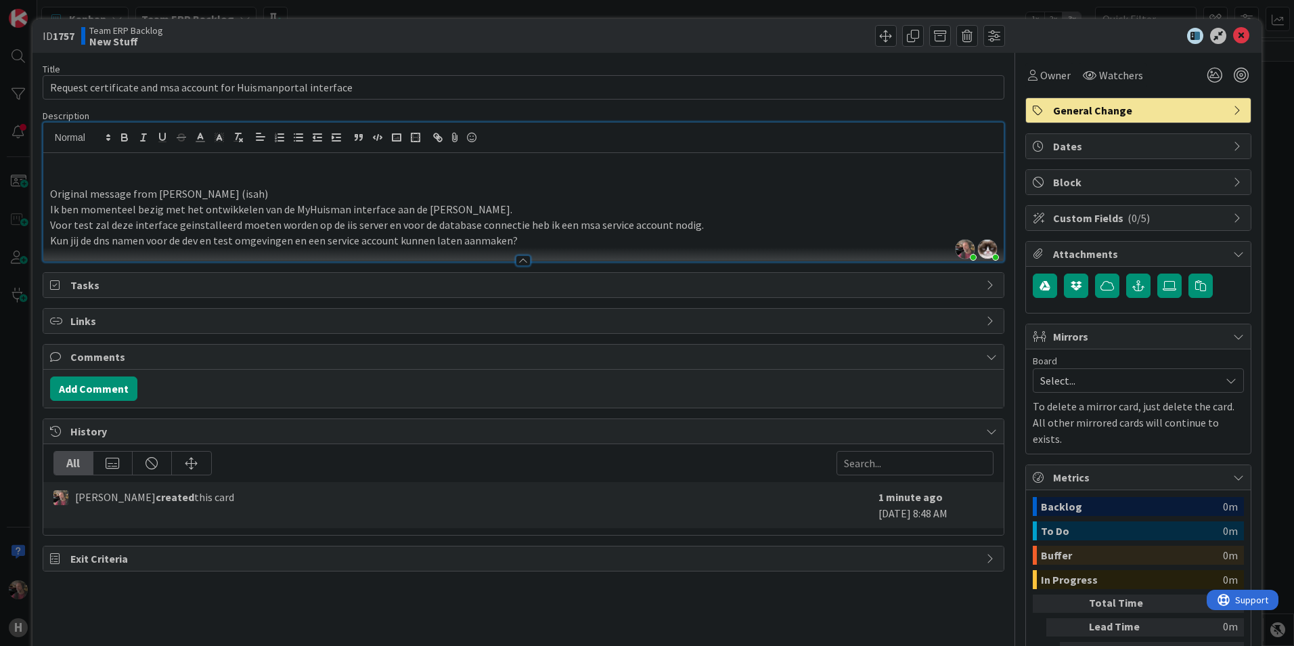
click at [75, 166] on p at bounding box center [523, 164] width 947 height 16
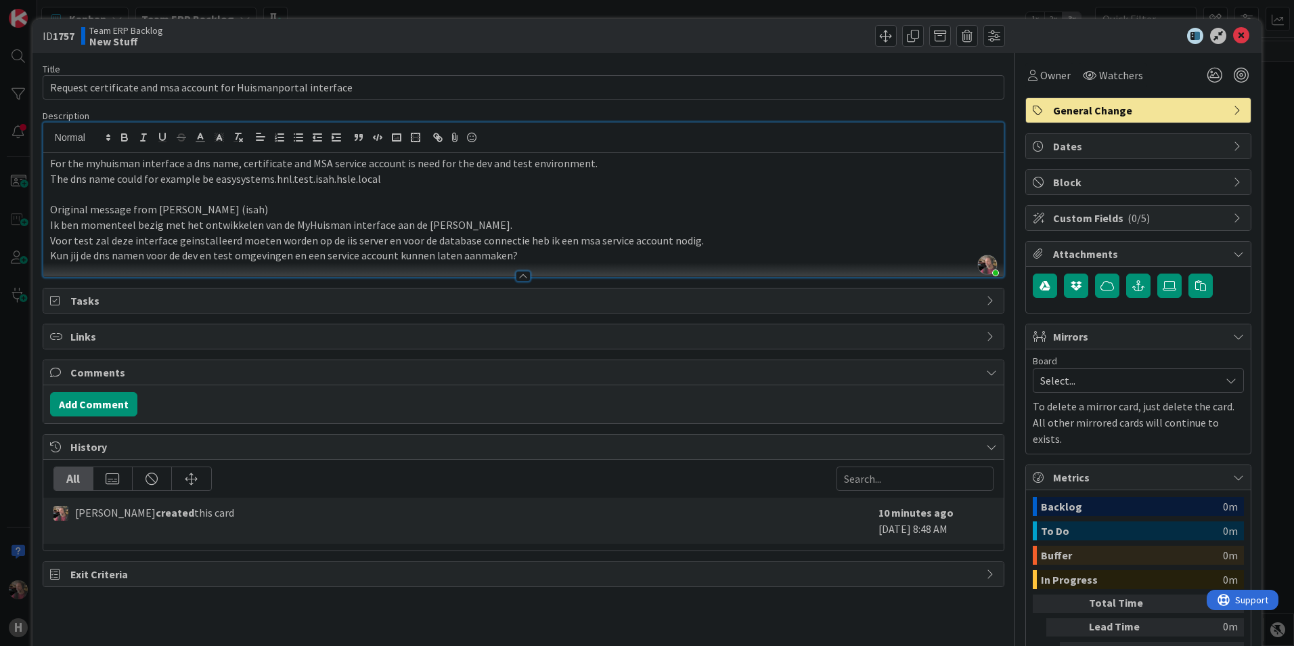
click at [225, 177] on p "The dns name could for example be easysystems.hnl.test.isah.hsle.local" at bounding box center [523, 179] width 947 height 16
click at [380, 181] on p "The dns name could for example be myhuisman.hnl.test.isah.hsle.local" at bounding box center [523, 179] width 947 height 16
click at [598, 162] on p "For the myhuisman interface a dns name, certificate and MSA service account is …" at bounding box center [523, 164] width 947 height 16
click at [406, 186] on p at bounding box center [523, 194] width 947 height 16
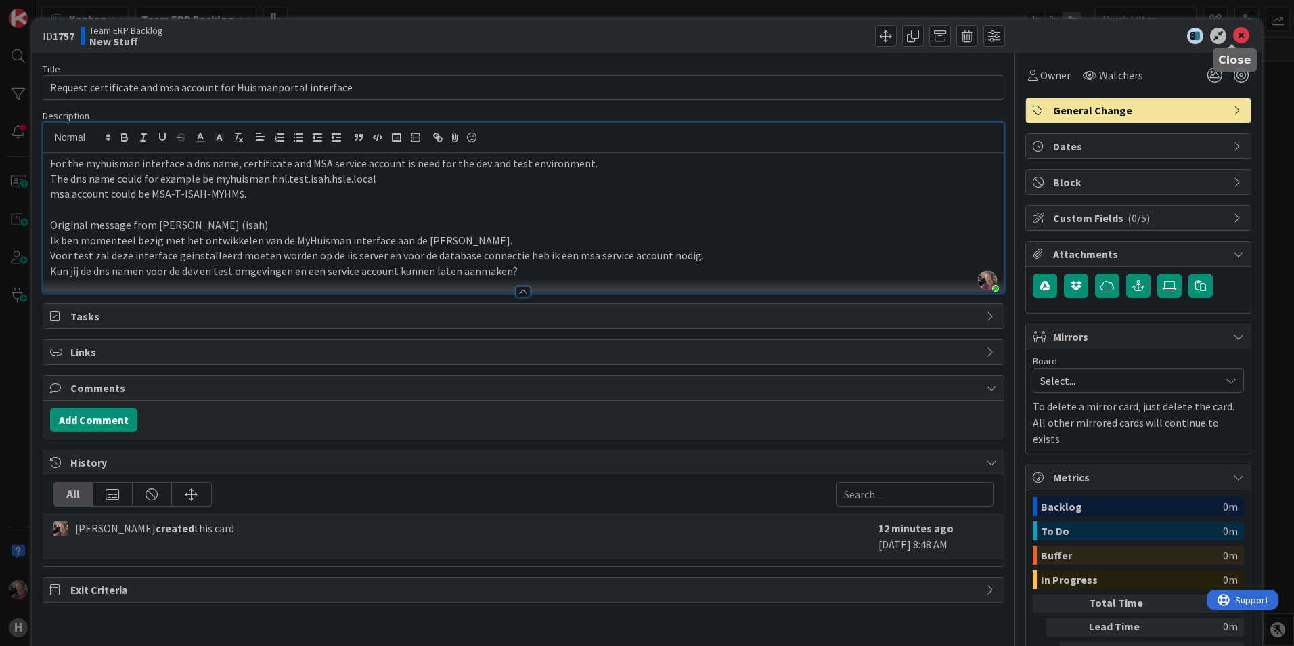
click at [1235, 35] on icon at bounding box center [1241, 36] width 16 height 16
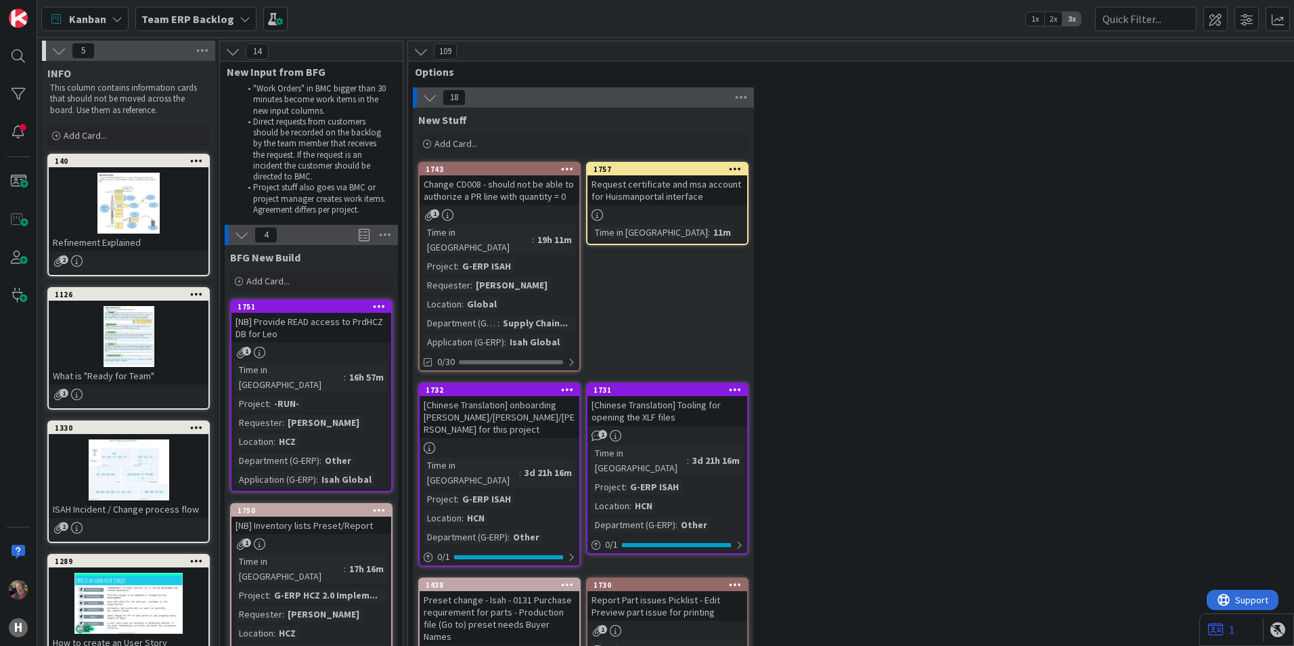
click at [673, 187] on div "Request certificate and msa account for Huismanportal interface" at bounding box center [667, 190] width 160 height 30
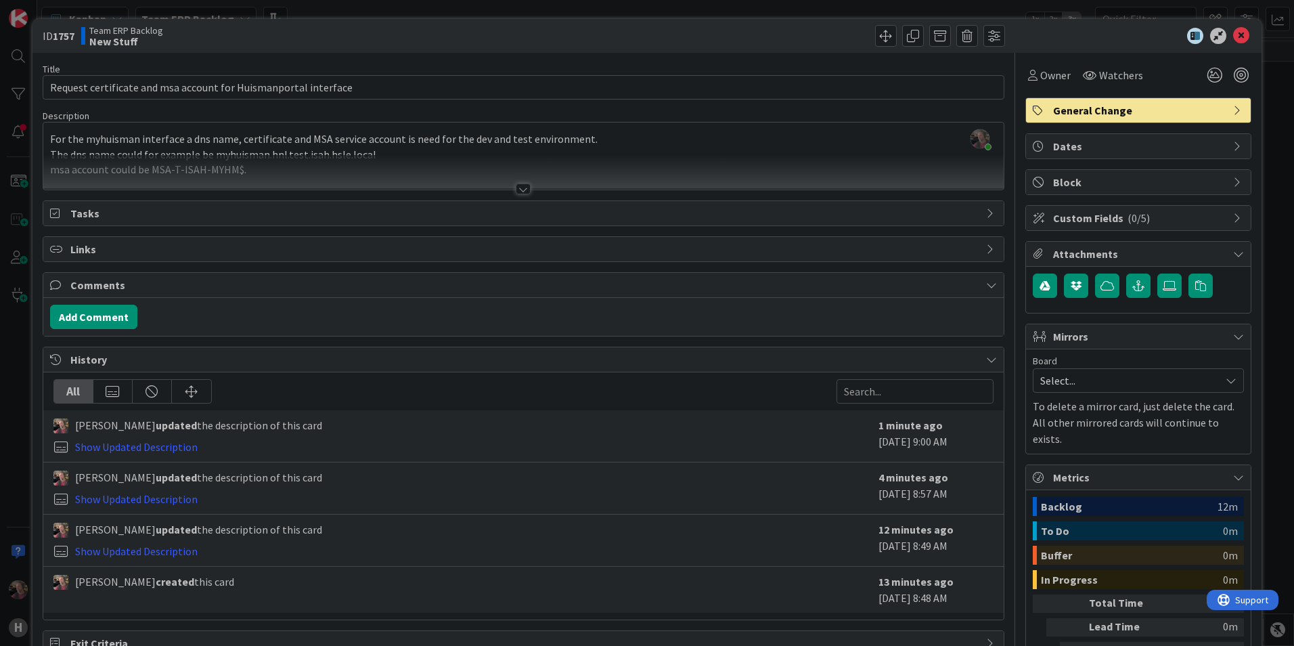
click at [1233, 105] on icon at bounding box center [1238, 110] width 11 height 11
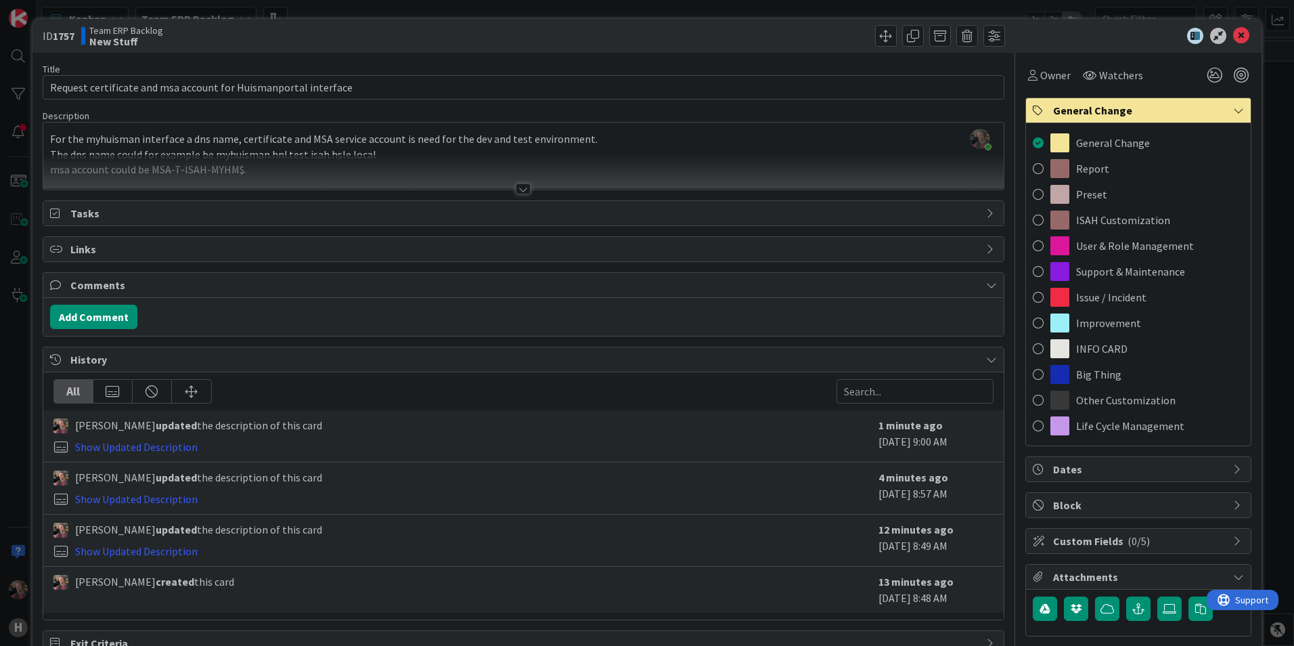
click at [1233, 106] on icon at bounding box center [1238, 110] width 11 height 11
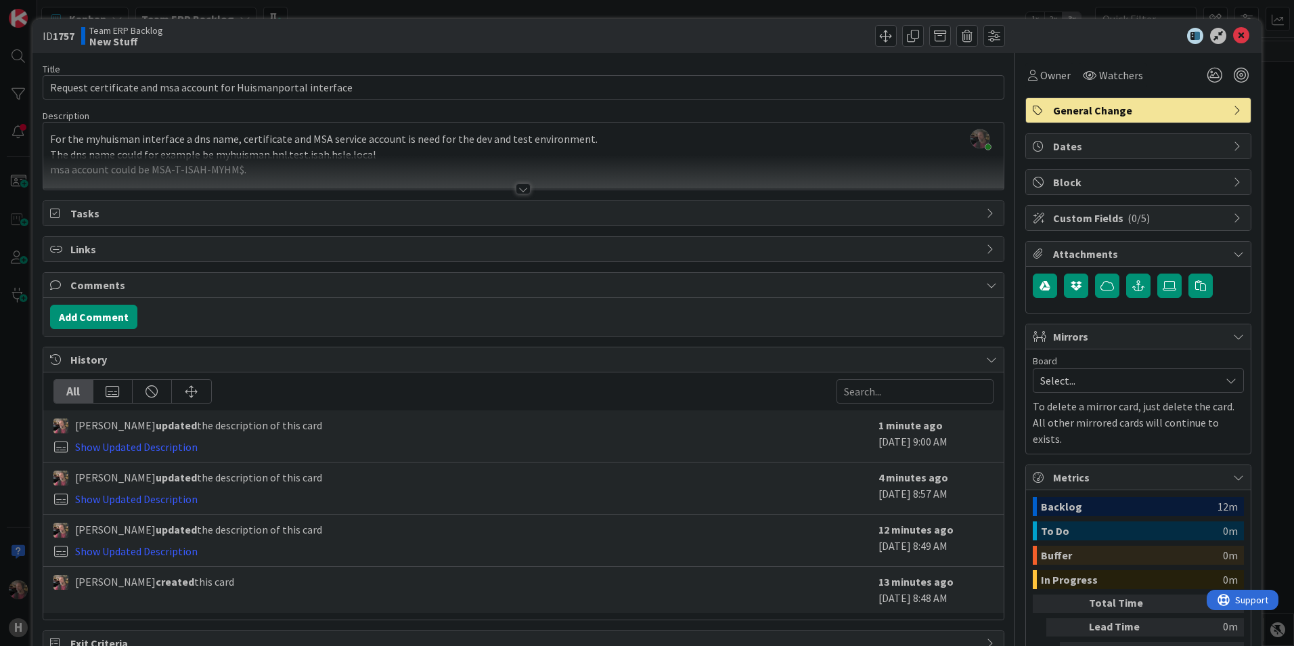
click at [519, 187] on div at bounding box center [523, 188] width 15 height 11
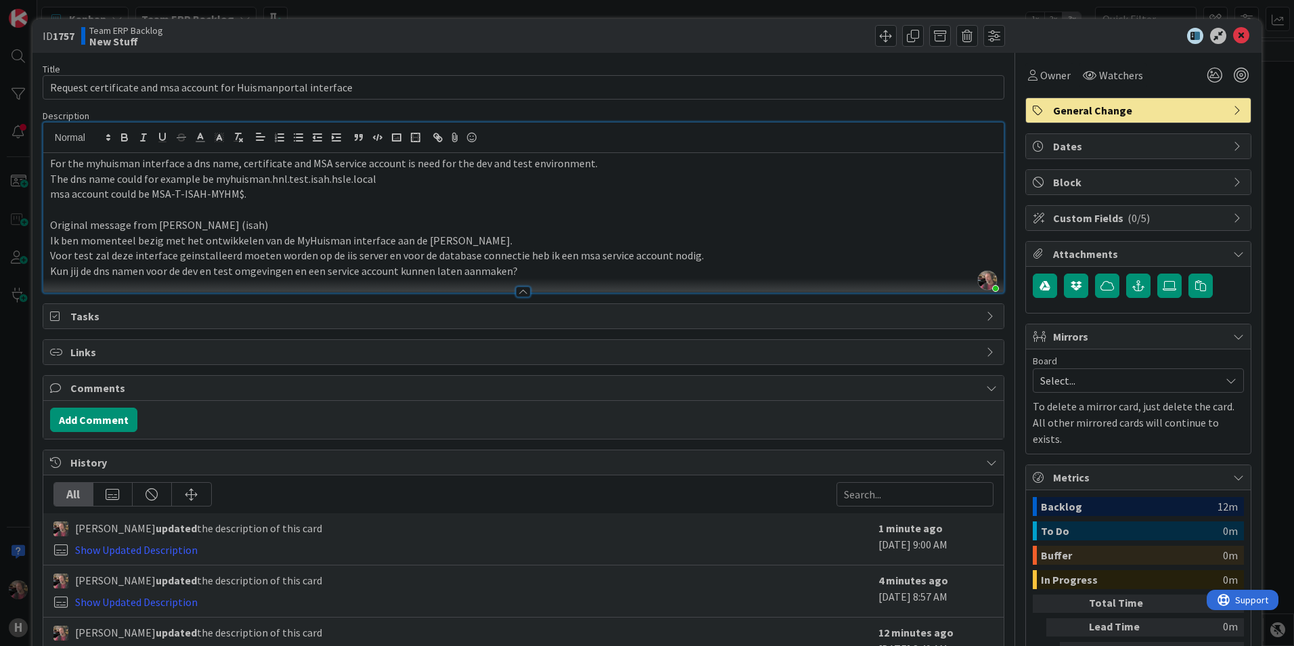
click at [282, 198] on p "msa account could be MSA-T-ISAH-MYHM$." at bounding box center [523, 194] width 947 height 16
click at [279, 194] on p "msa account could be MSA-T-ISAH-MYHM$." at bounding box center [523, 194] width 947 height 16
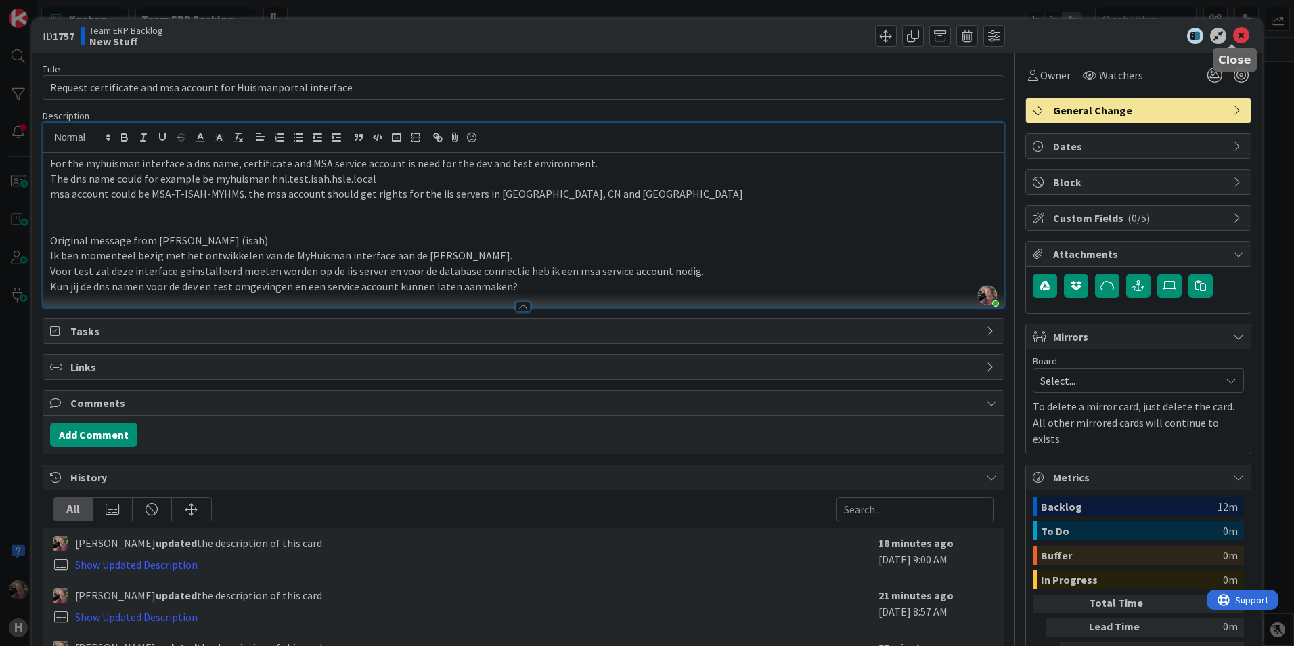
click at [1233, 37] on icon at bounding box center [1241, 36] width 16 height 16
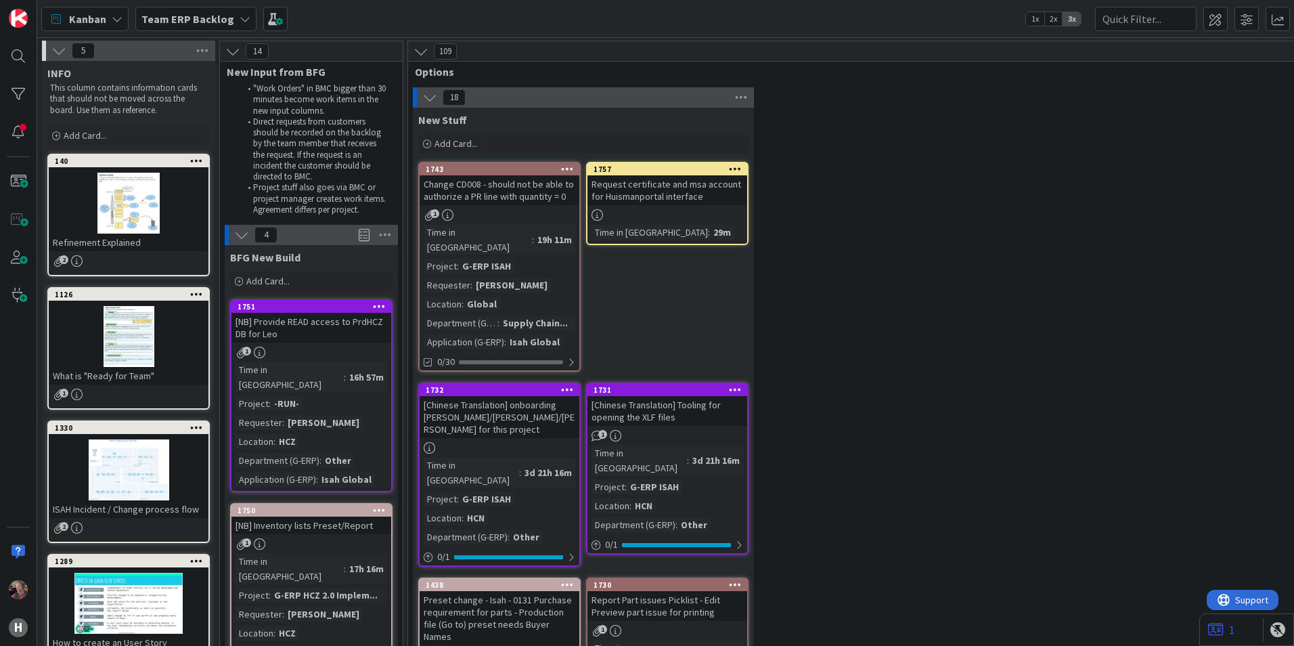
click at [669, 188] on div "Request certificate and msa account for Huismanportal interface" at bounding box center [667, 190] width 160 height 30
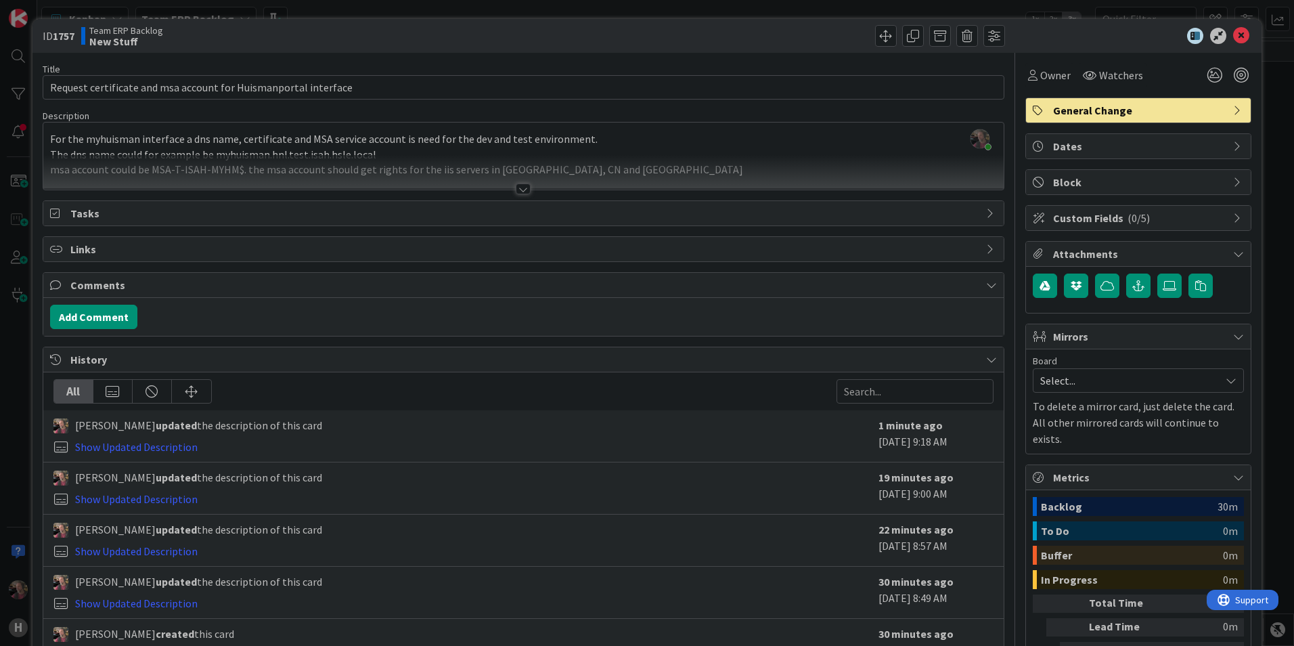
click at [518, 189] on div at bounding box center [523, 188] width 15 height 11
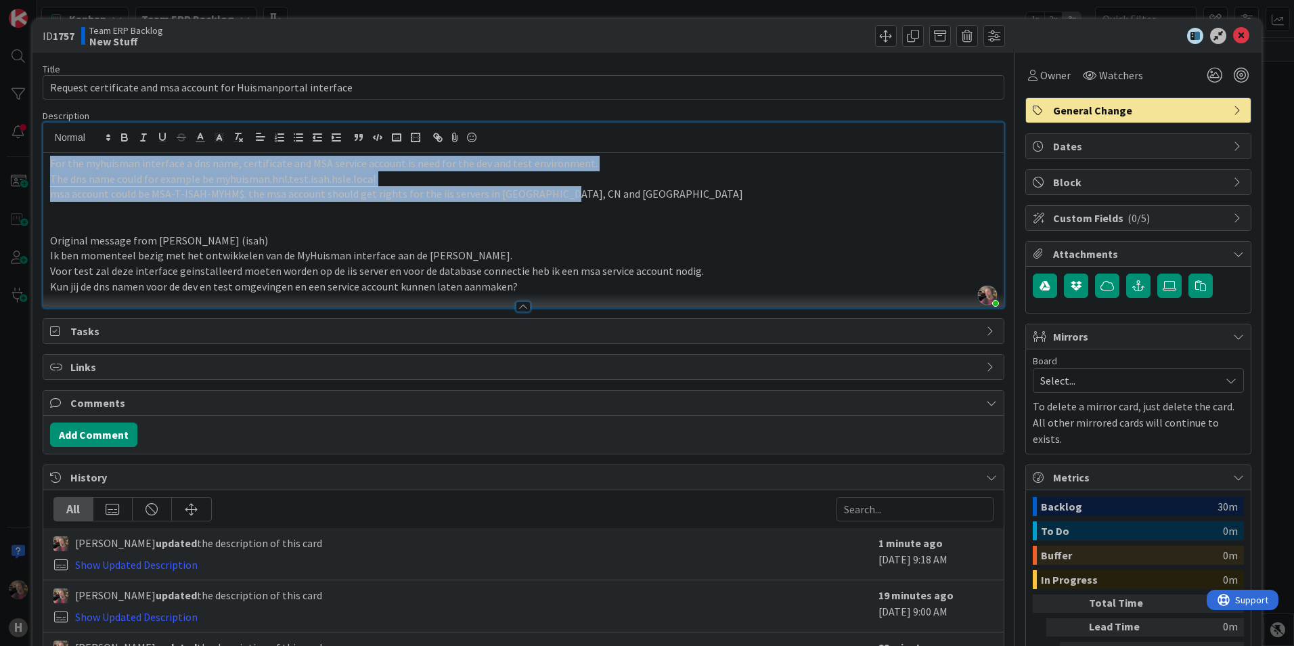
drag, startPoint x: 578, startPoint y: 196, endPoint x: 32, endPoint y: 163, distance: 546.5
click at [32, 163] on div "ID 1757 Team ERP Backlog New Stuff Title 63 / 128 Request certificate and msa a…" at bounding box center [646, 427] width 1229 height 817
copy div "For the myhuisman interface a dns name, certificate and MSA service account is …"
click at [641, 201] on p "msa account could be MSA-T-ISAH-MYHM$. the msa account should get rights for th…" at bounding box center [523, 194] width 947 height 16
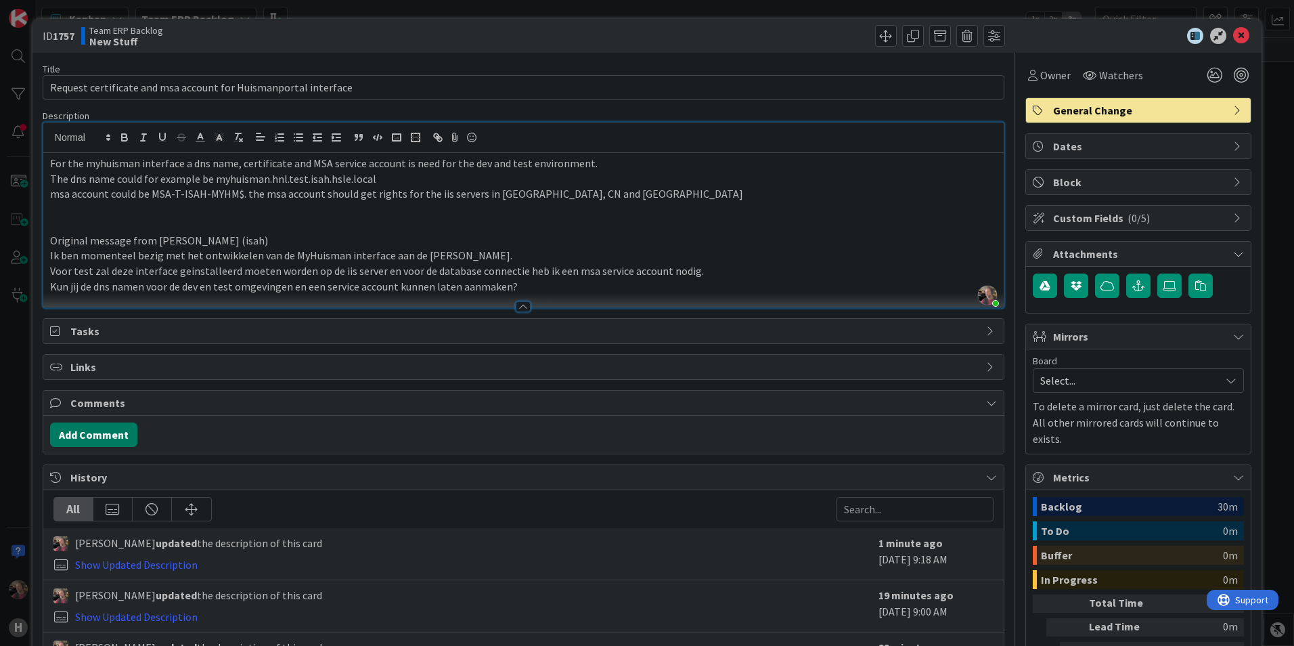
click at [93, 427] on button "Add Comment" at bounding box center [93, 434] width 87 height 24
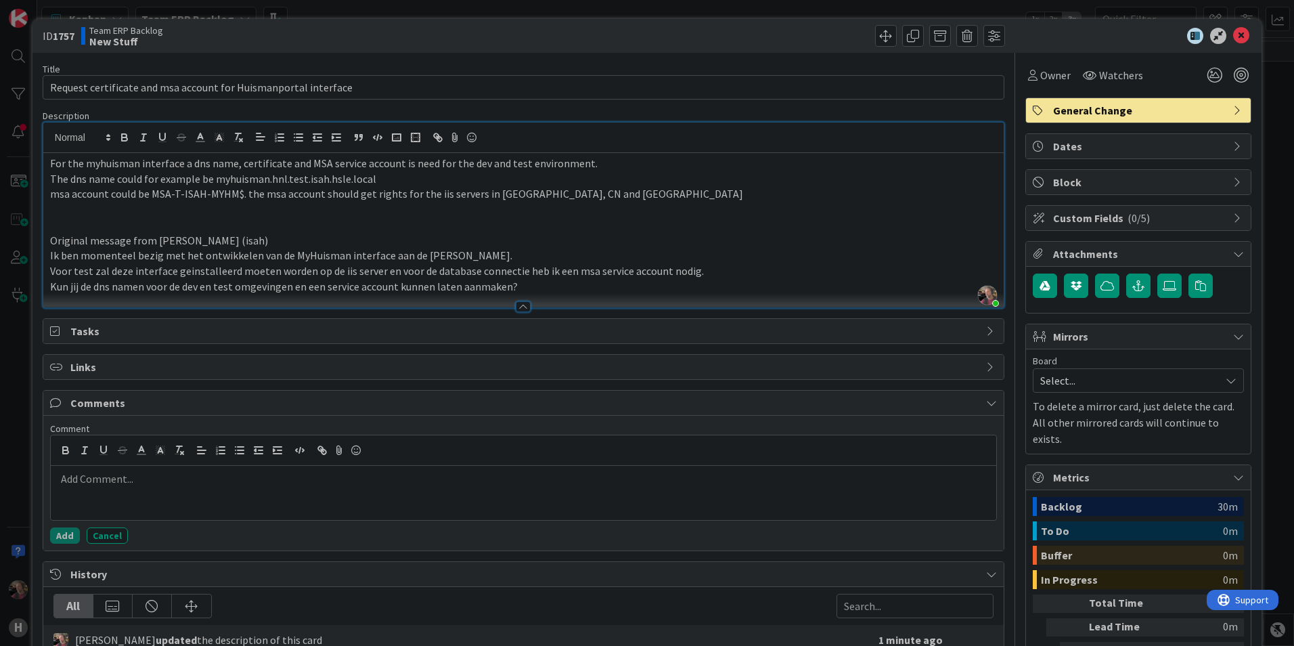
click at [207, 493] on div at bounding box center [523, 493] width 945 height 54
click at [1134, 283] on icon "button" at bounding box center [1138, 285] width 12 height 11
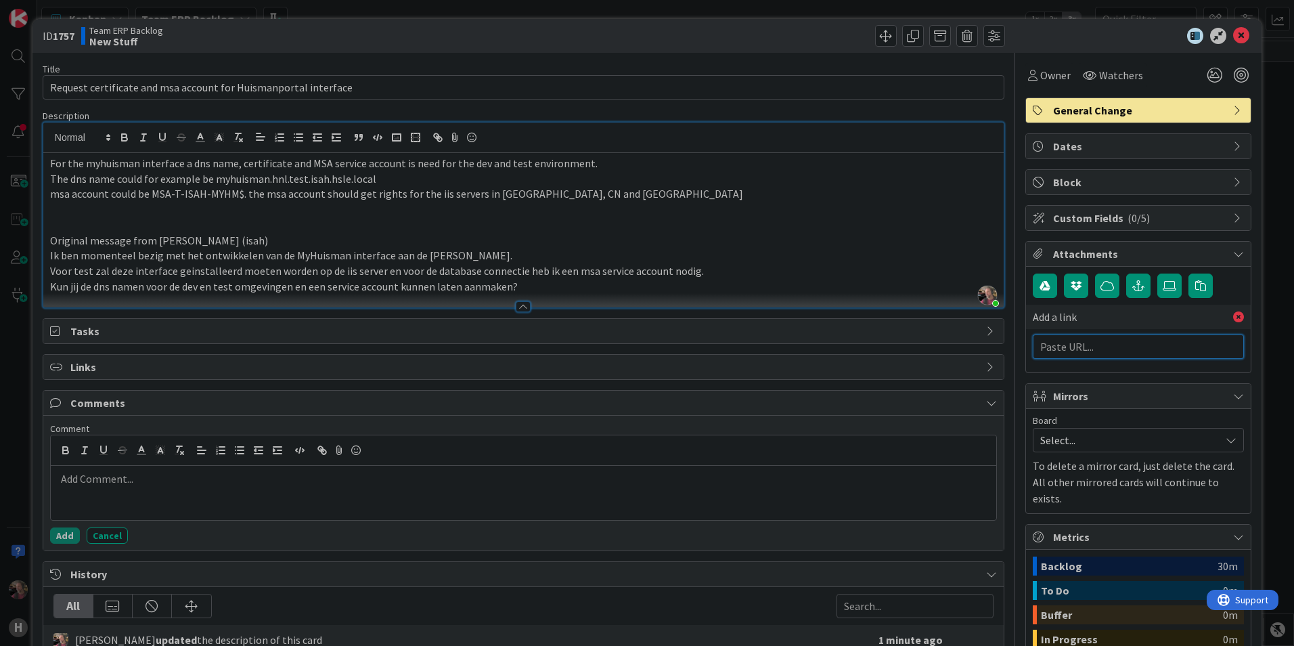
click at [1091, 350] on input "text" at bounding box center [1138, 346] width 211 height 24
paste input "[URL][DOMAIN_NAME]"
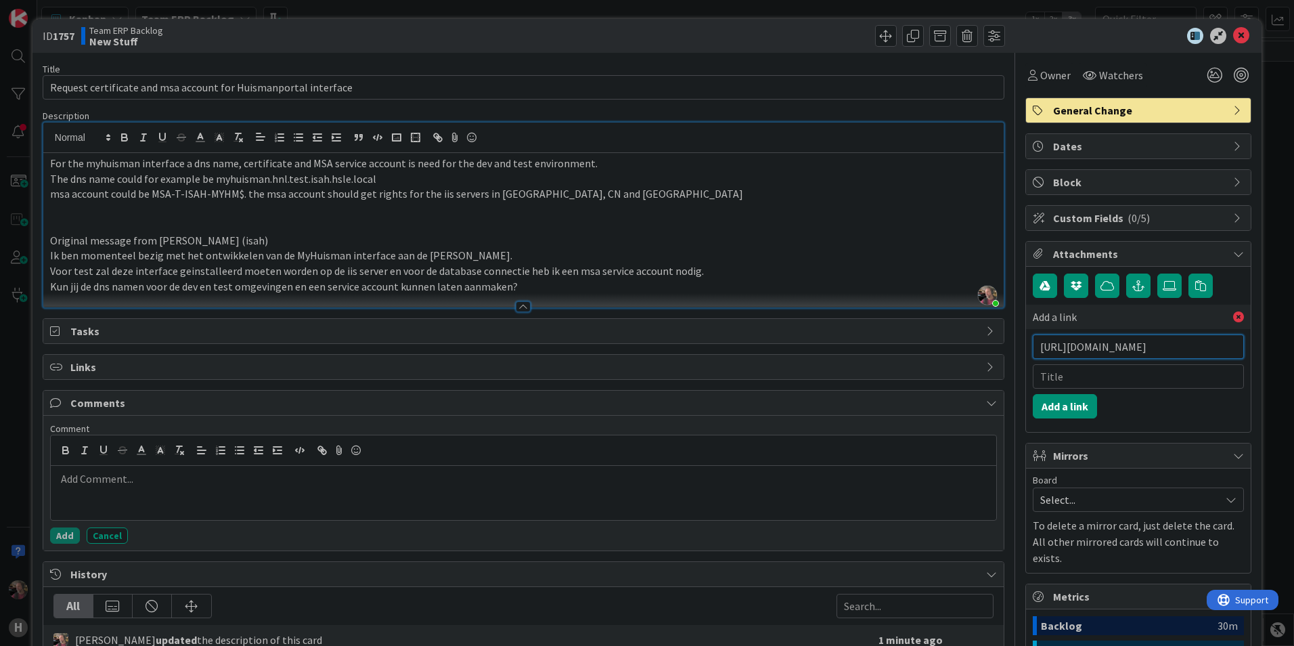
type input "[URL][DOMAIN_NAME]"
click at [1075, 374] on input "text" at bounding box center [1138, 376] width 211 height 24
type input "BMC workorder"
click at [1056, 406] on button "Add a link" at bounding box center [1065, 406] width 64 height 24
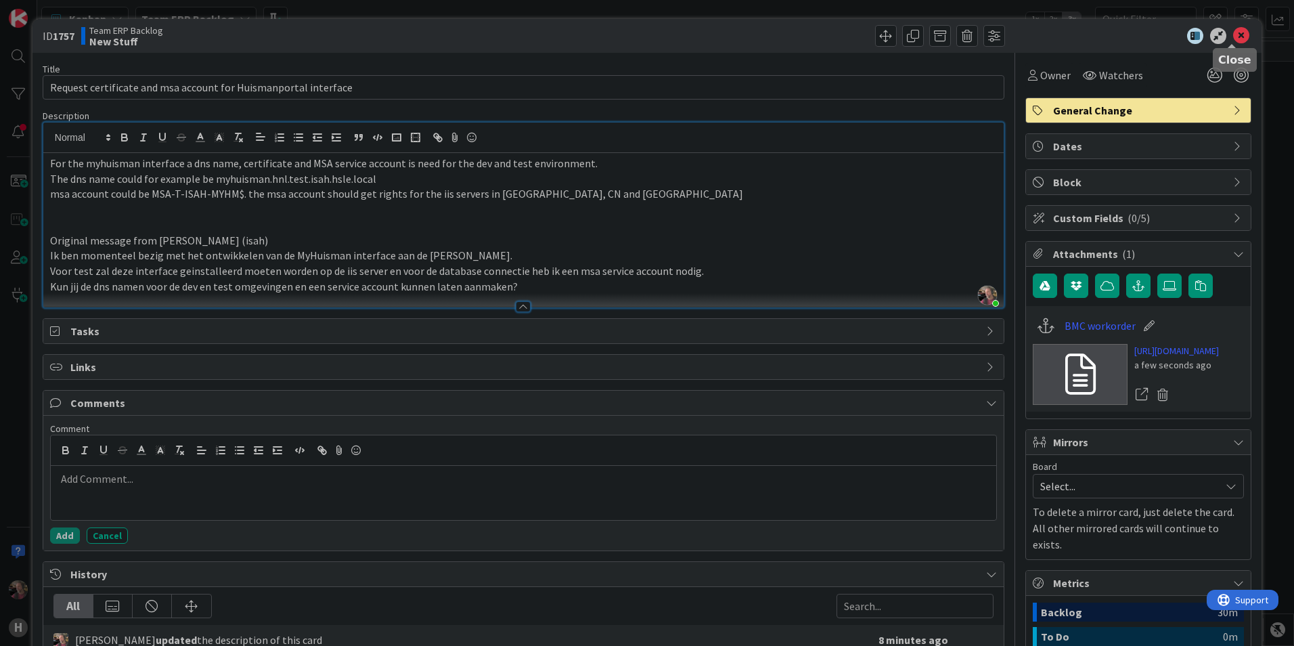
click at [1233, 32] on icon at bounding box center [1241, 36] width 16 height 16
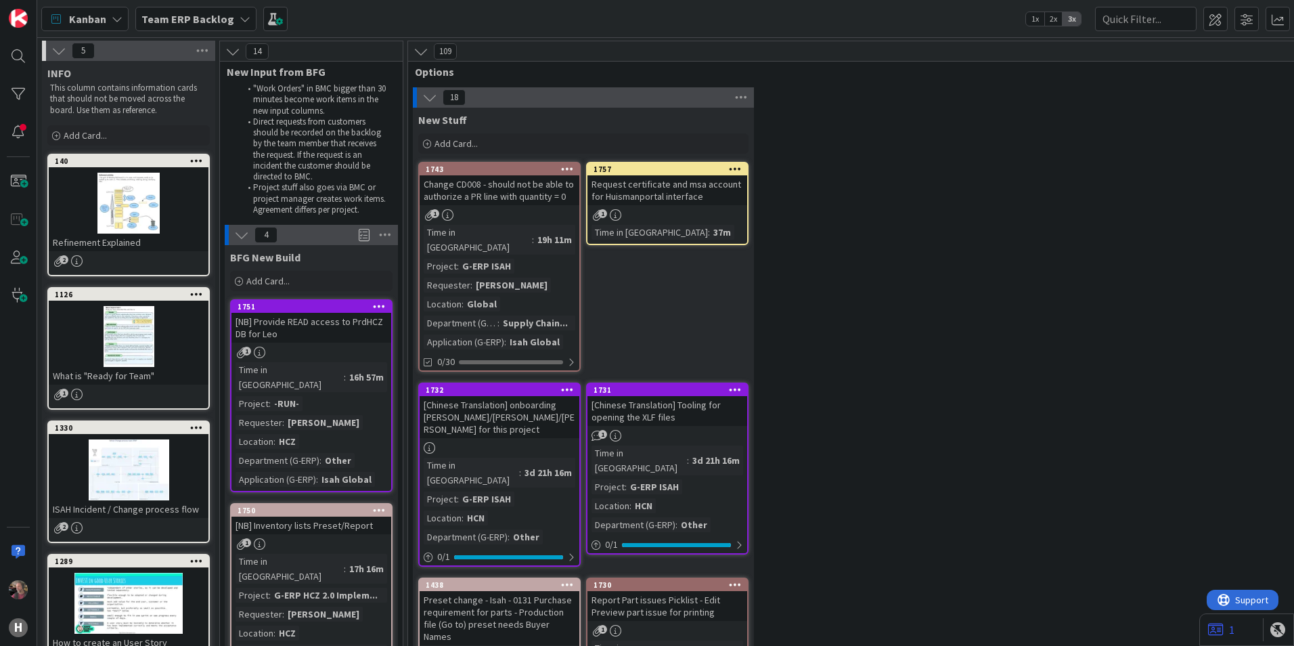
click at [643, 186] on div "Request certificate and msa account for Huismanportal interface" at bounding box center [667, 190] width 160 height 30
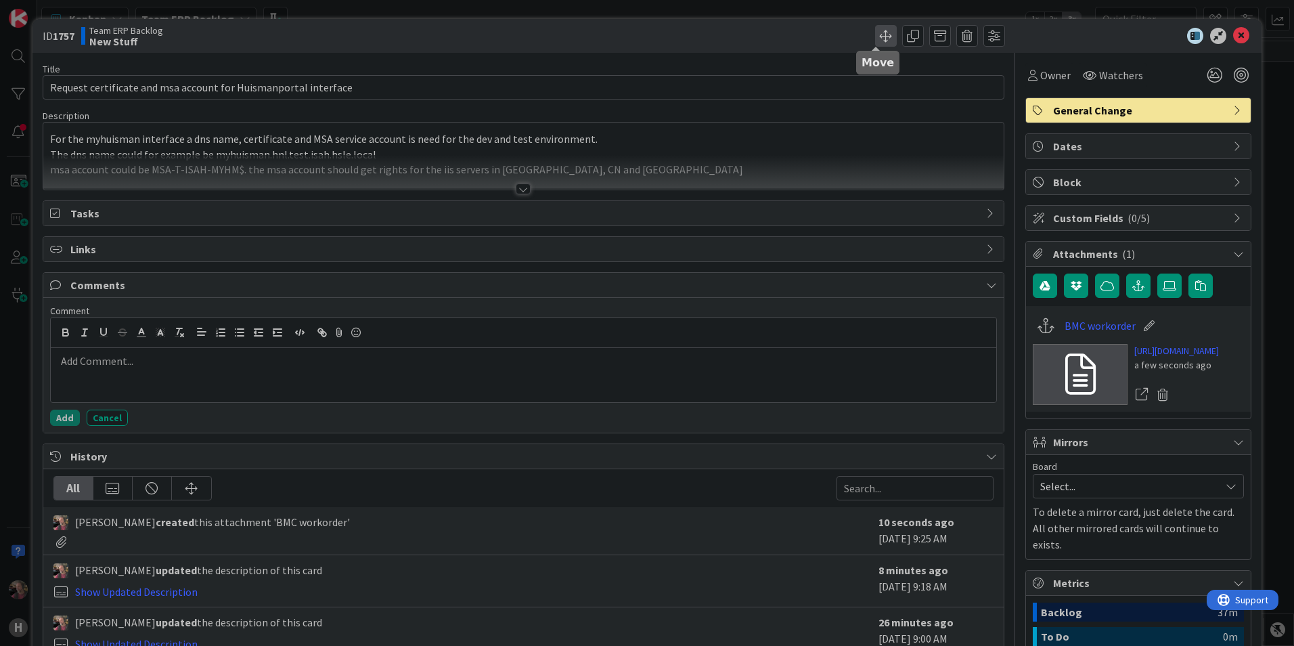
click at [875, 35] on span at bounding box center [886, 36] width 22 height 22
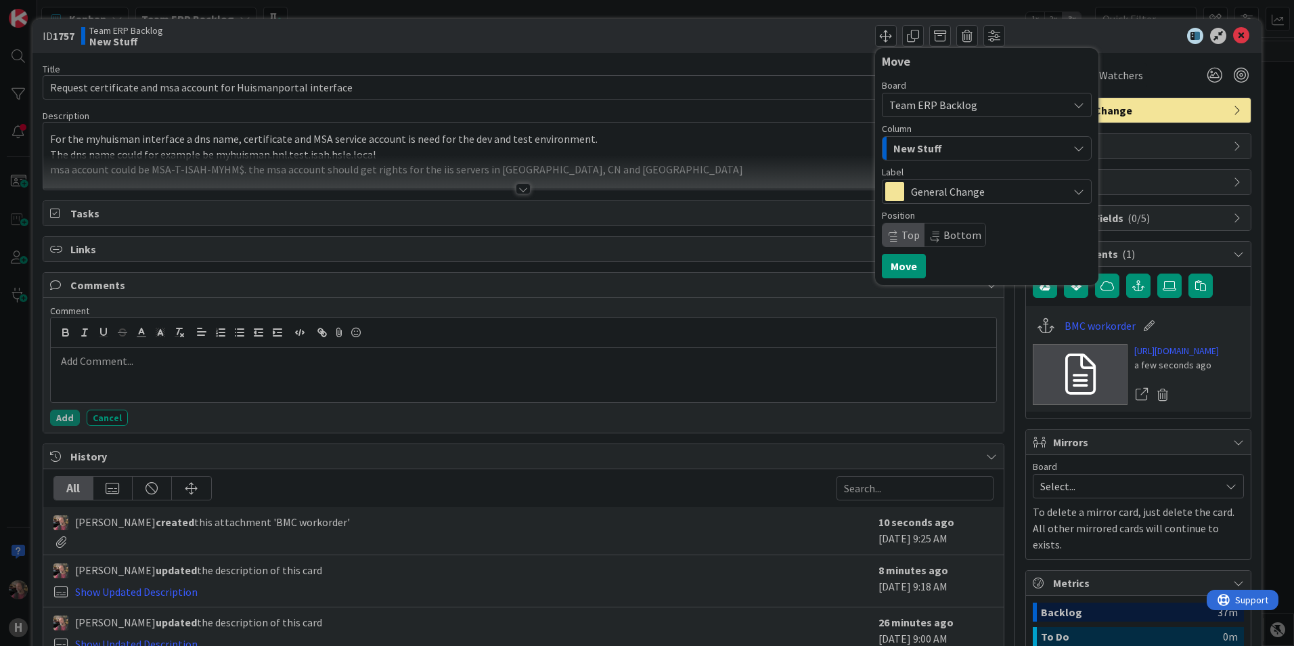
click at [1073, 103] on icon at bounding box center [1078, 104] width 11 height 11
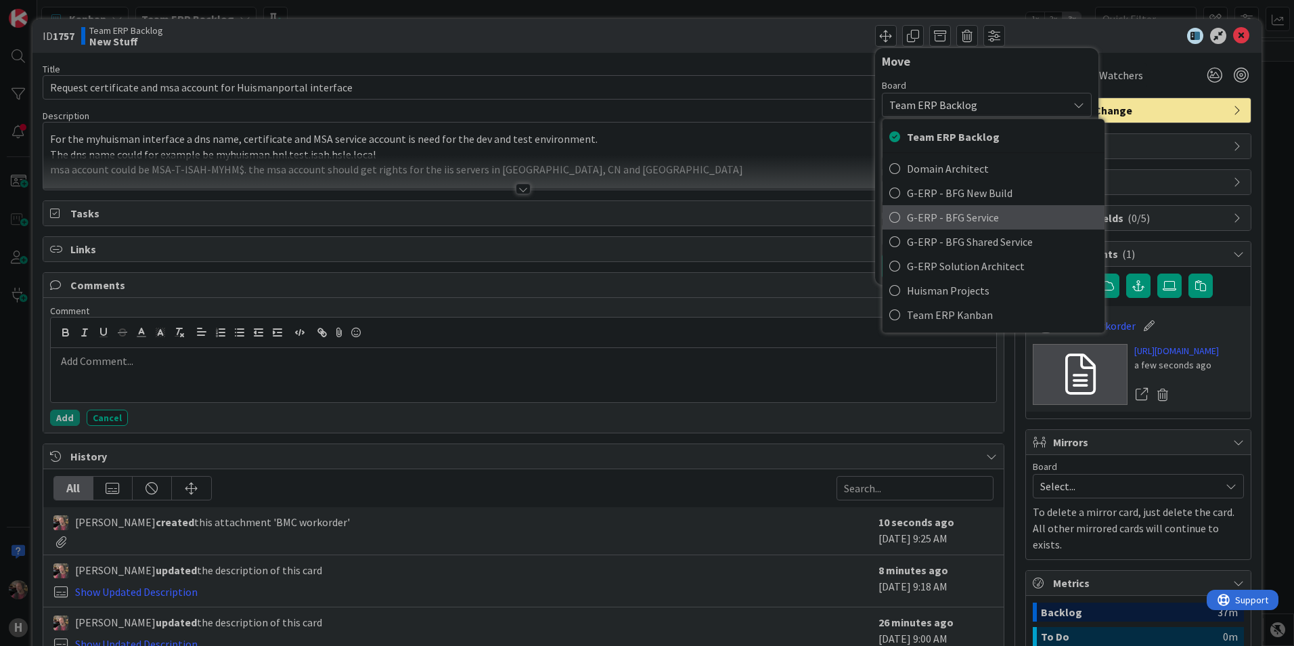
click at [889, 219] on icon at bounding box center [894, 217] width 11 height 20
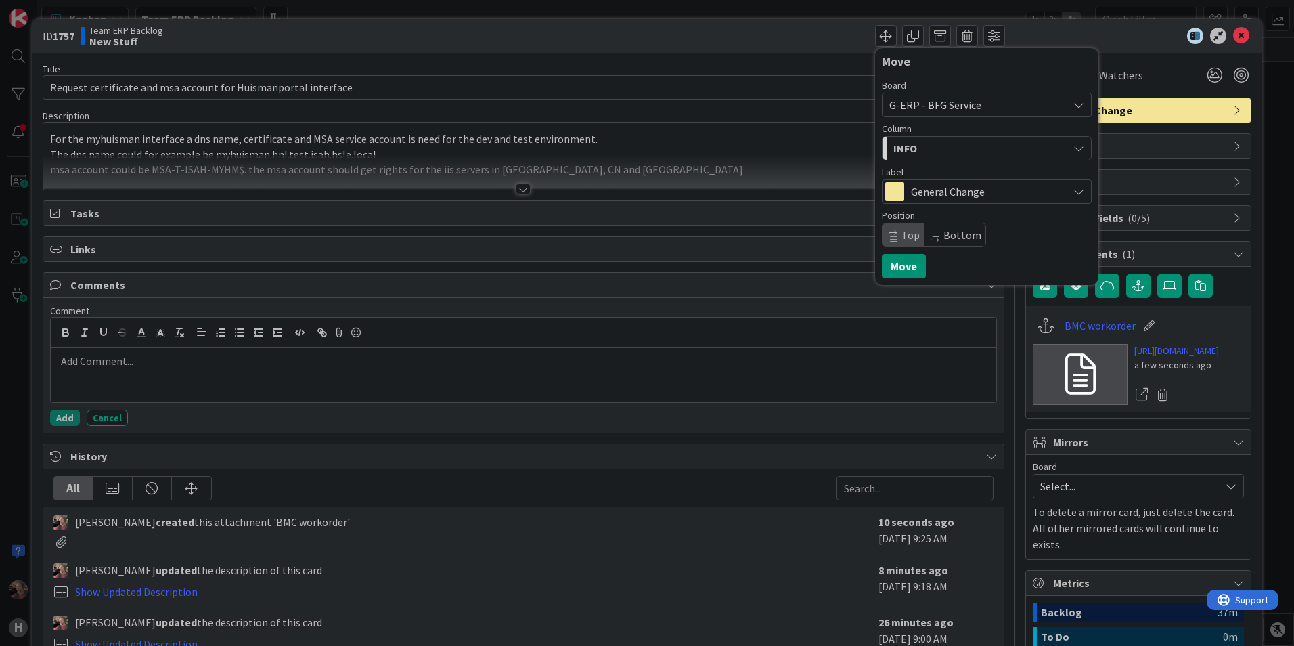
click at [1073, 145] on icon "button" at bounding box center [1078, 148] width 11 height 11
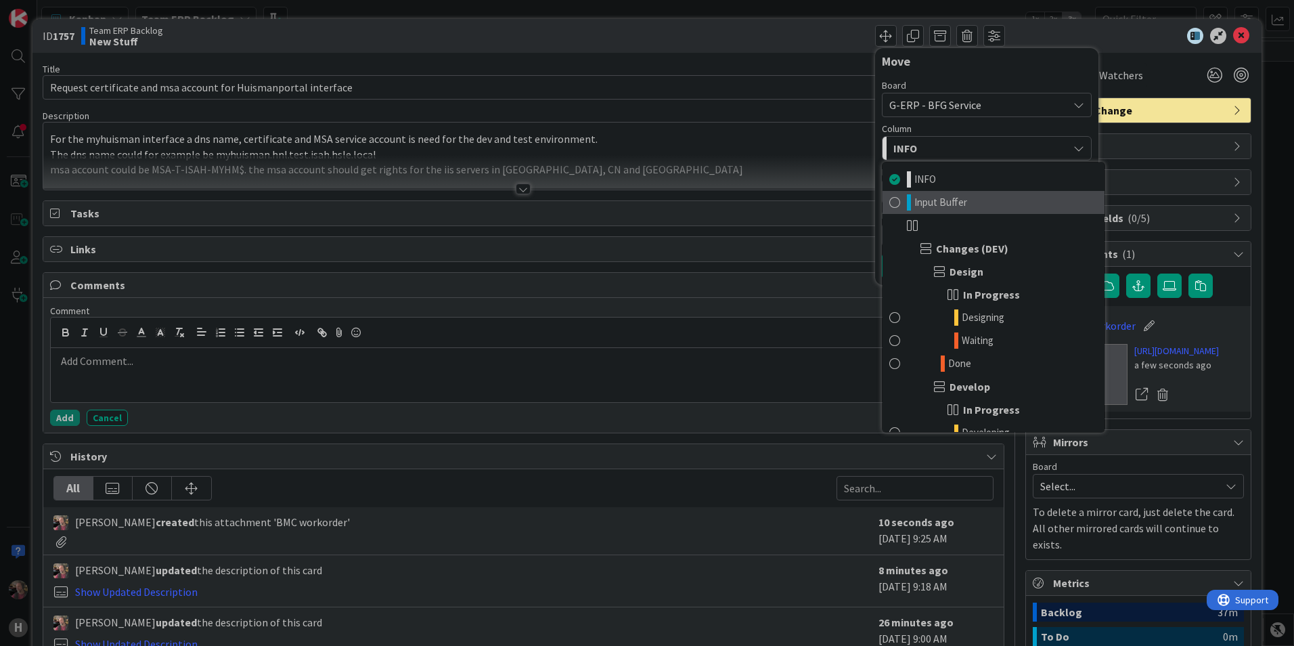
click at [929, 198] on span "Input Buffer" at bounding box center [940, 202] width 53 height 16
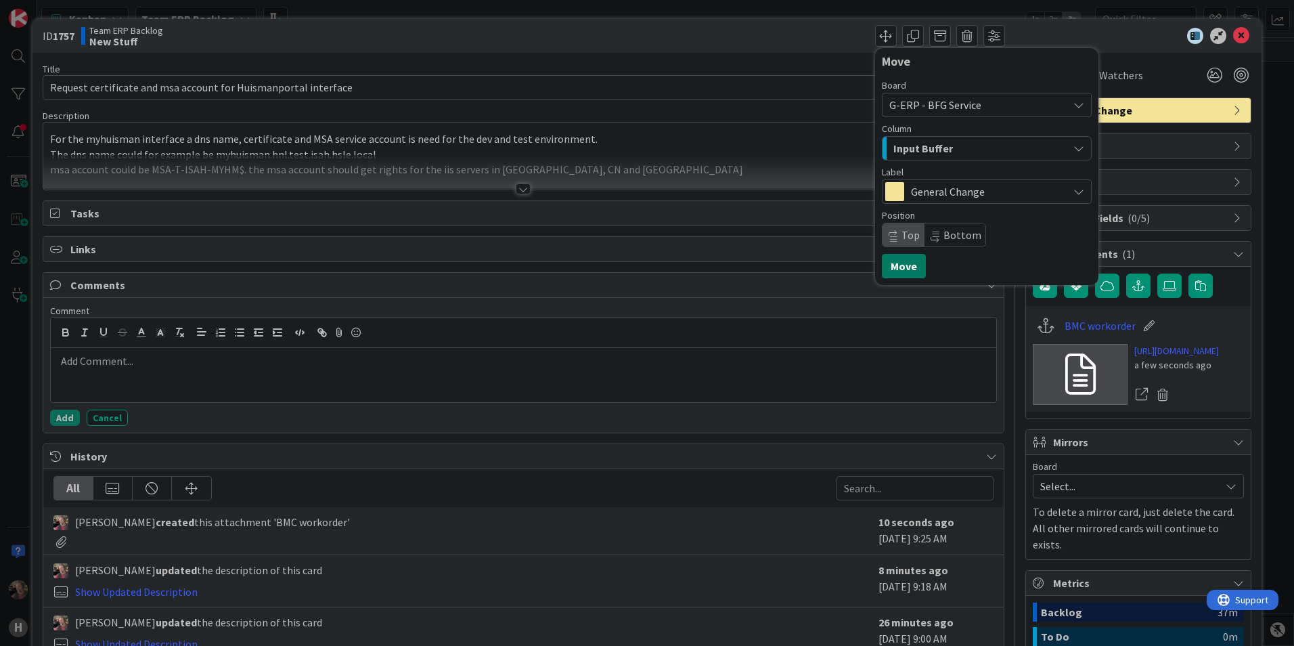
click at [906, 267] on button "Move" at bounding box center [904, 266] width 44 height 24
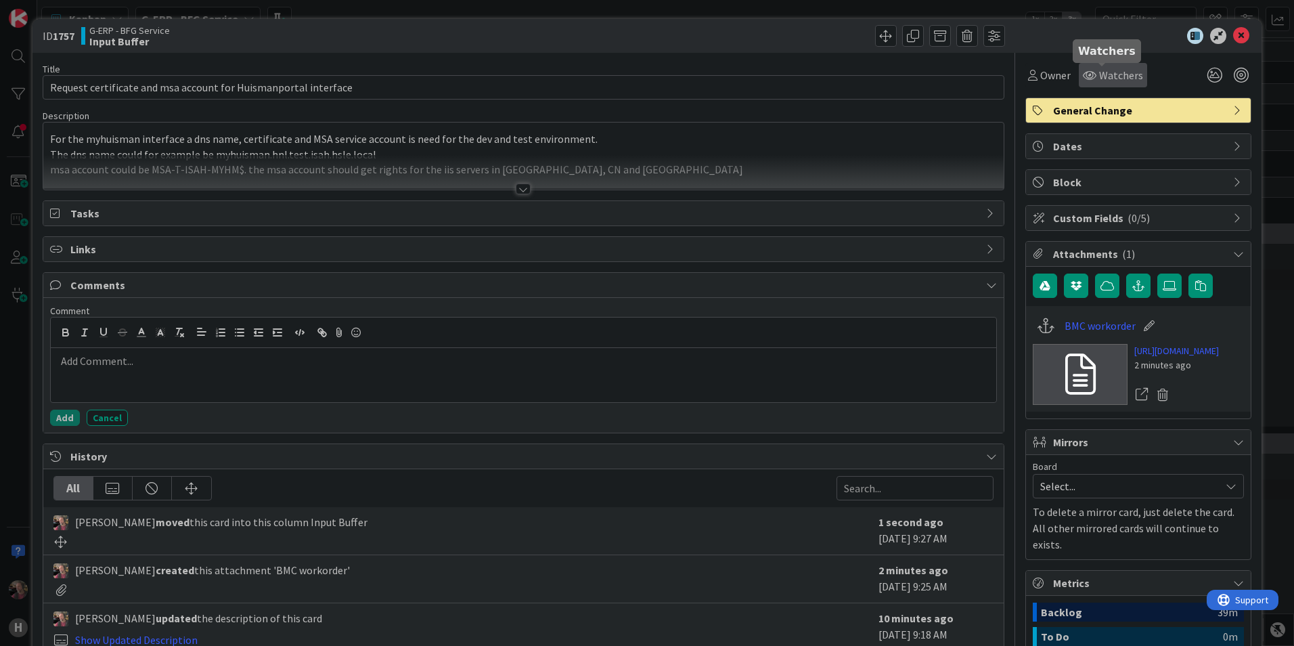
click at [1099, 75] on span "Watchers" at bounding box center [1121, 75] width 44 height 16
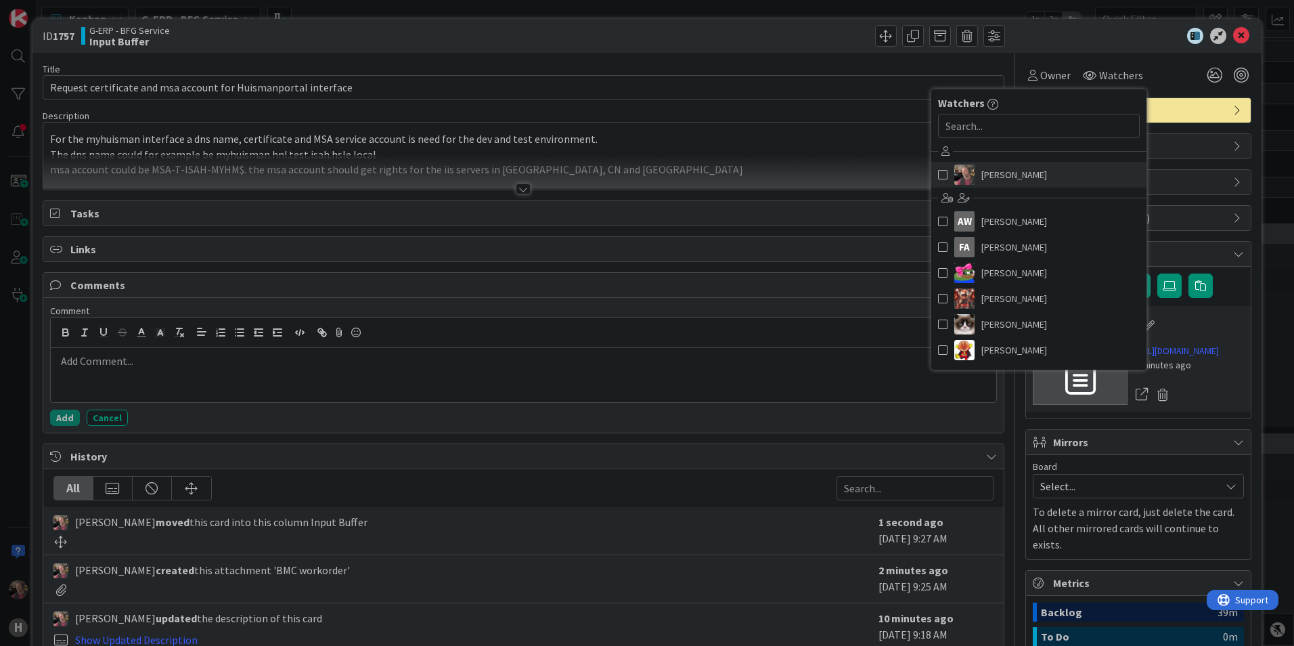
drag, startPoint x: 924, startPoint y: 171, endPoint x: 929, endPoint y: 179, distance: 8.8
click at [931, 171] on link "[PERSON_NAME]" at bounding box center [1038, 175] width 215 height 26
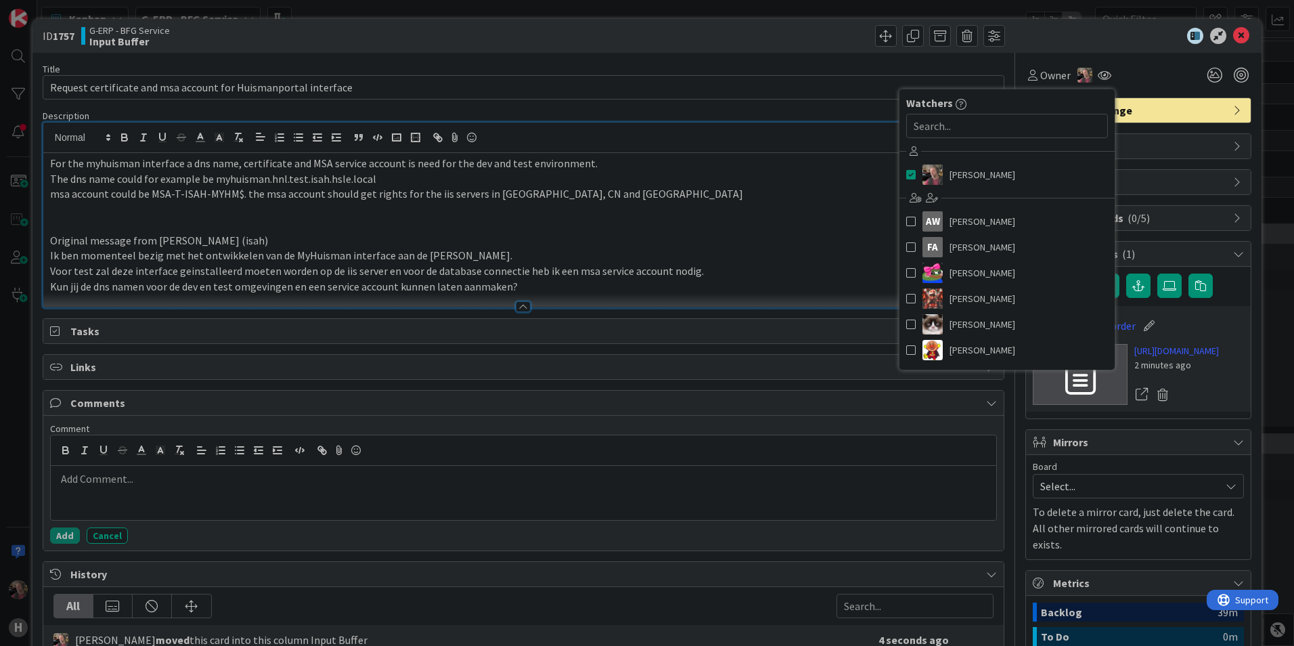
click at [823, 149] on div "[PERSON_NAME] just joined For the myhuisman interface a dns name, certificate a…" at bounding box center [523, 215] width 960 height 185
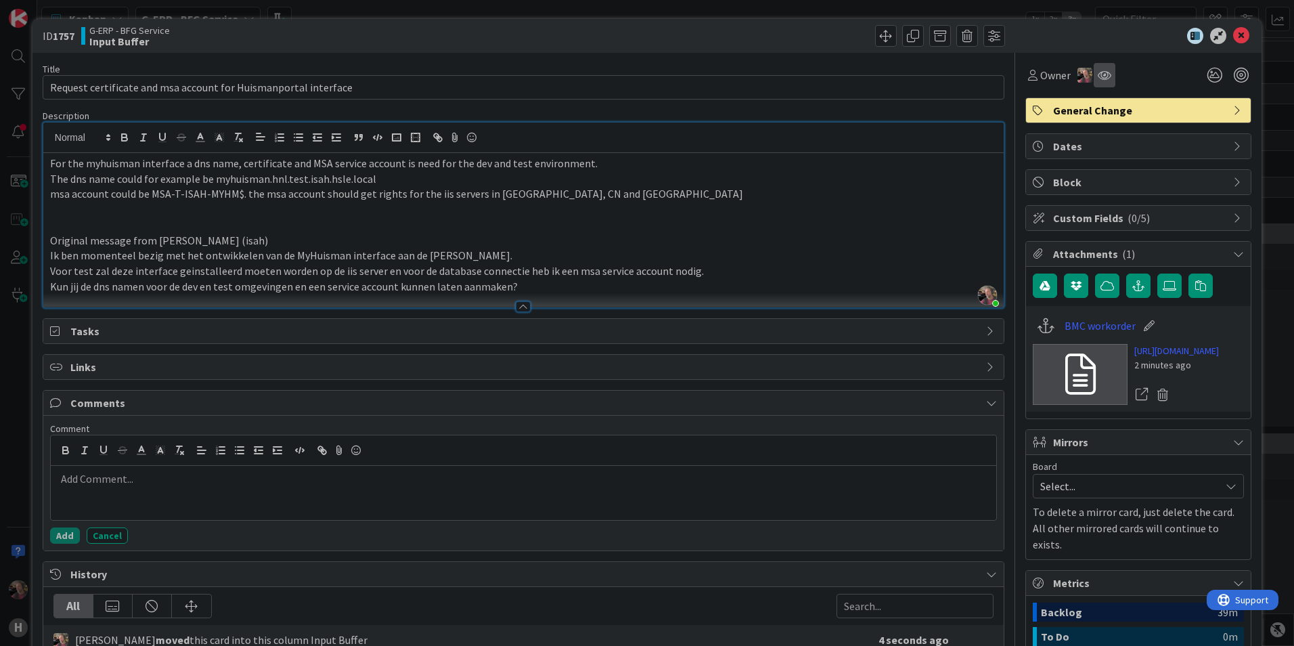
click at [1094, 74] on div at bounding box center [1105, 75] width 22 height 24
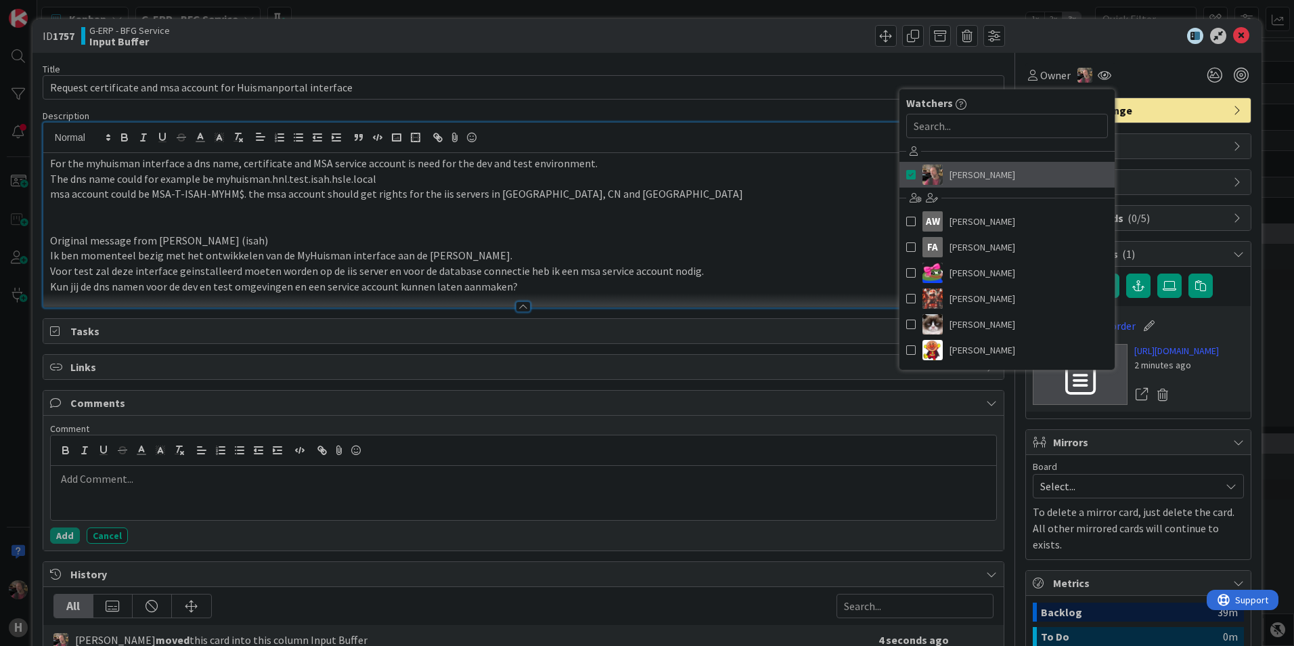
drag, startPoint x: 902, startPoint y: 174, endPoint x: 912, endPoint y: 167, distance: 11.6
click at [906, 173] on span at bounding box center [910, 174] width 9 height 20
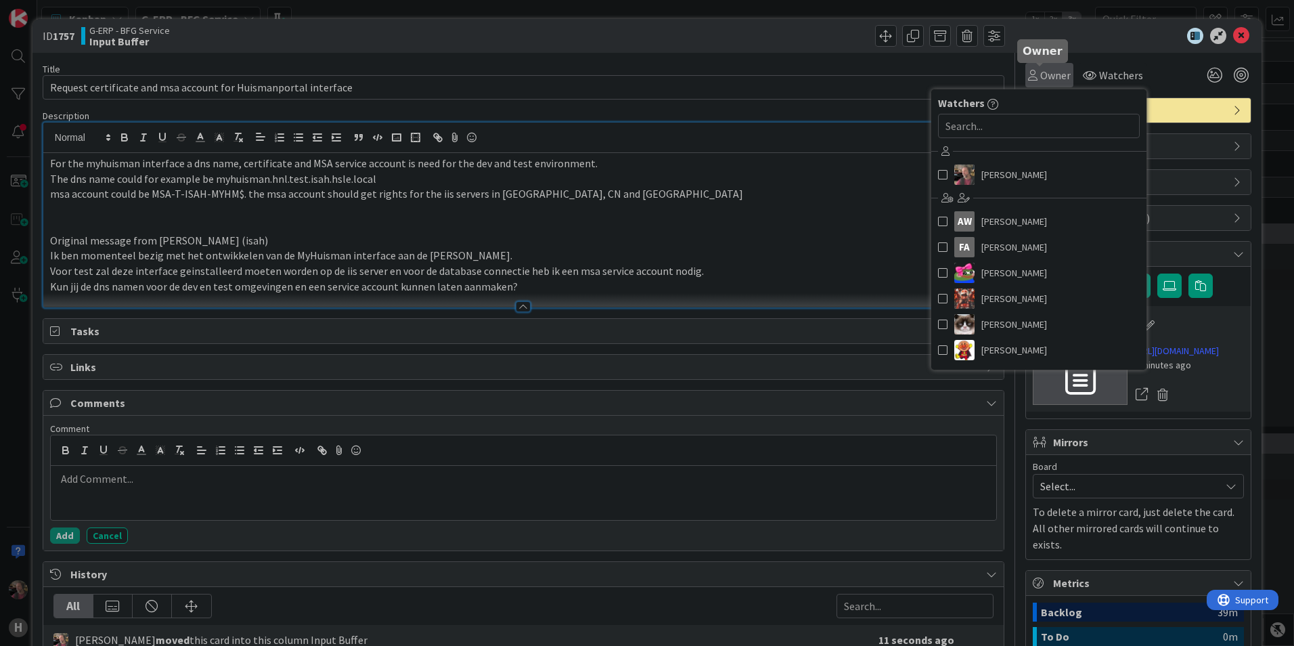
click at [1040, 70] on span "Owner" at bounding box center [1055, 75] width 30 height 16
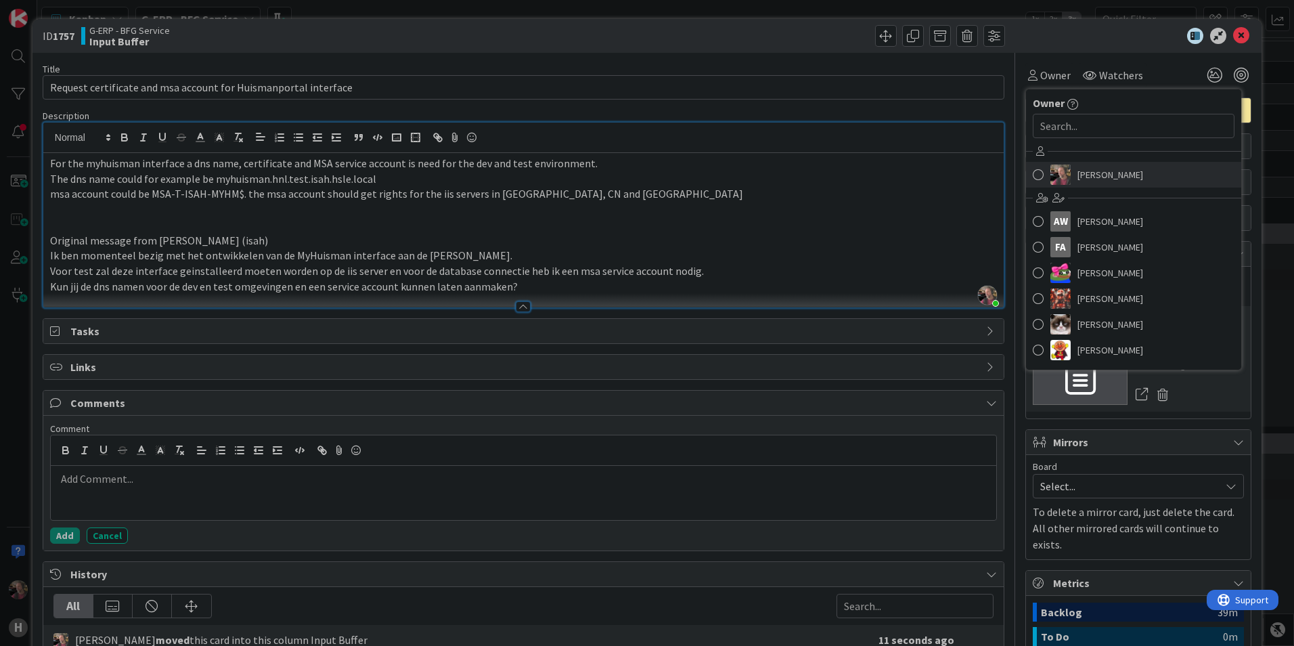
click at [1033, 173] on span at bounding box center [1038, 174] width 11 height 20
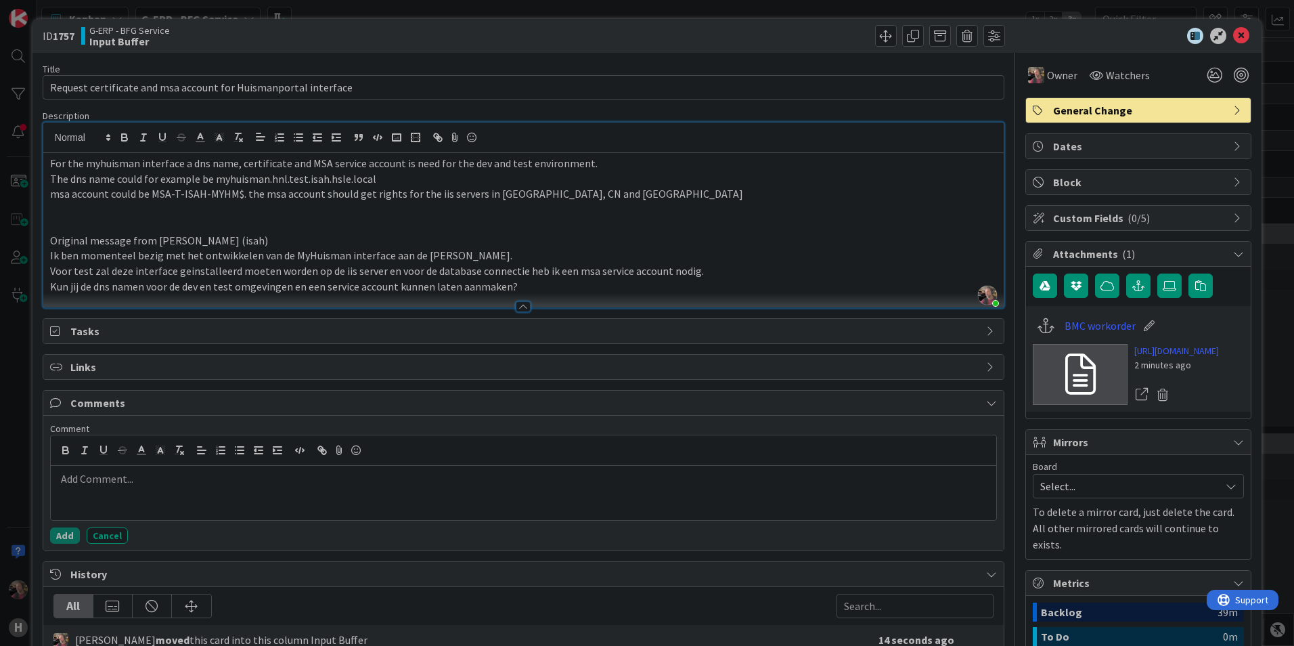
click at [891, 197] on p "msa account could be MSA-T-ISAH-MYHM$. the msa account should get rights for th…" at bounding box center [523, 194] width 947 height 16
click at [1233, 31] on icon at bounding box center [1241, 36] width 16 height 16
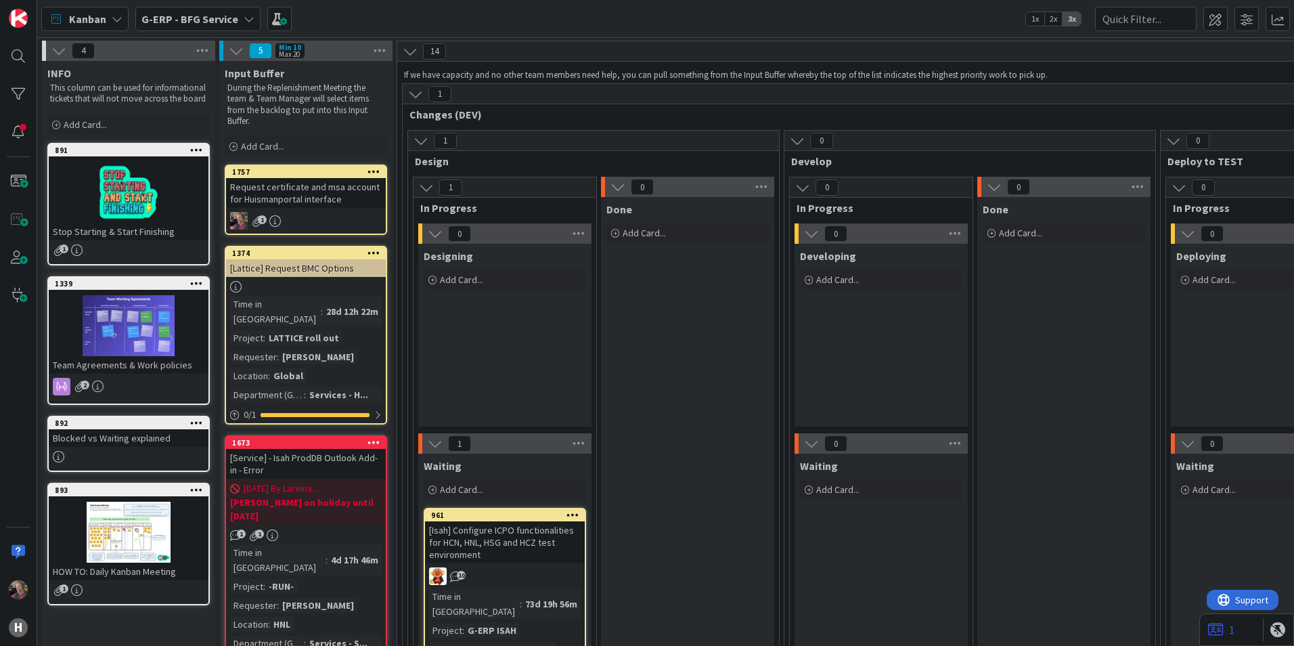
click at [311, 188] on div "Request certificate and msa account for Huismanportal interface" at bounding box center [306, 193] width 160 height 30
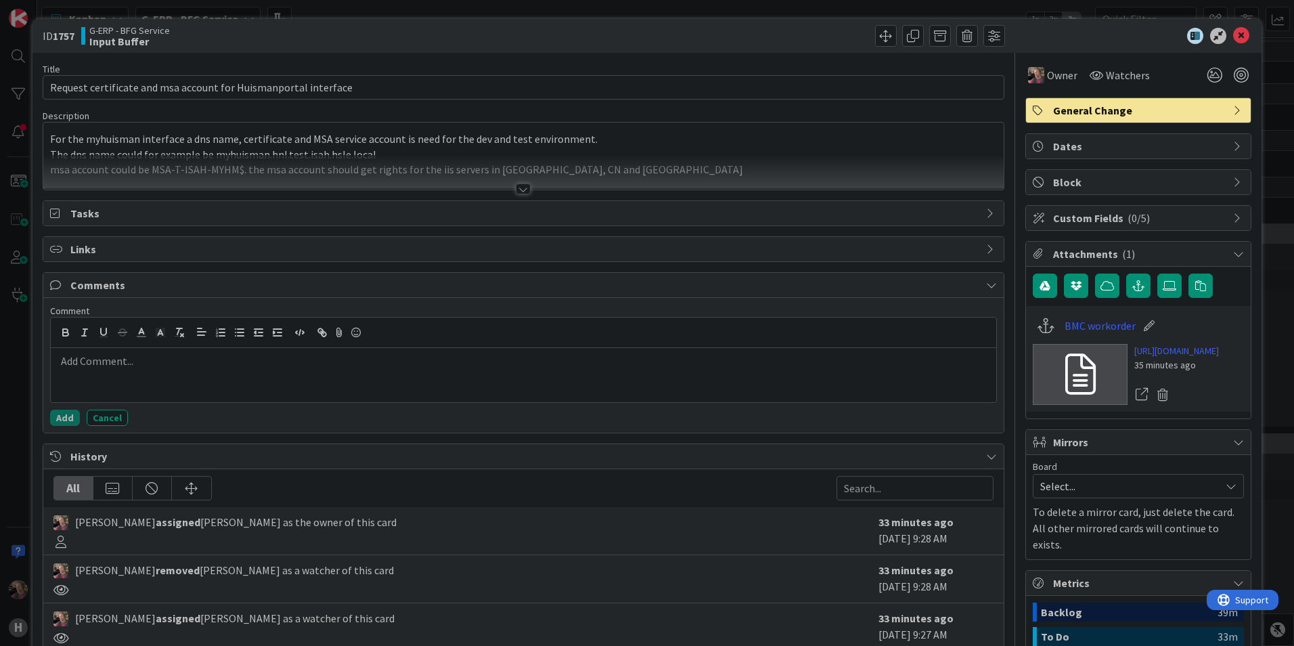
click at [168, 365] on p at bounding box center [523, 361] width 935 height 16
drag, startPoint x: 60, startPoint y: 418, endPoint x: 75, endPoint y: 424, distance: 16.4
click at [67, 422] on button "Add" at bounding box center [65, 417] width 30 height 16
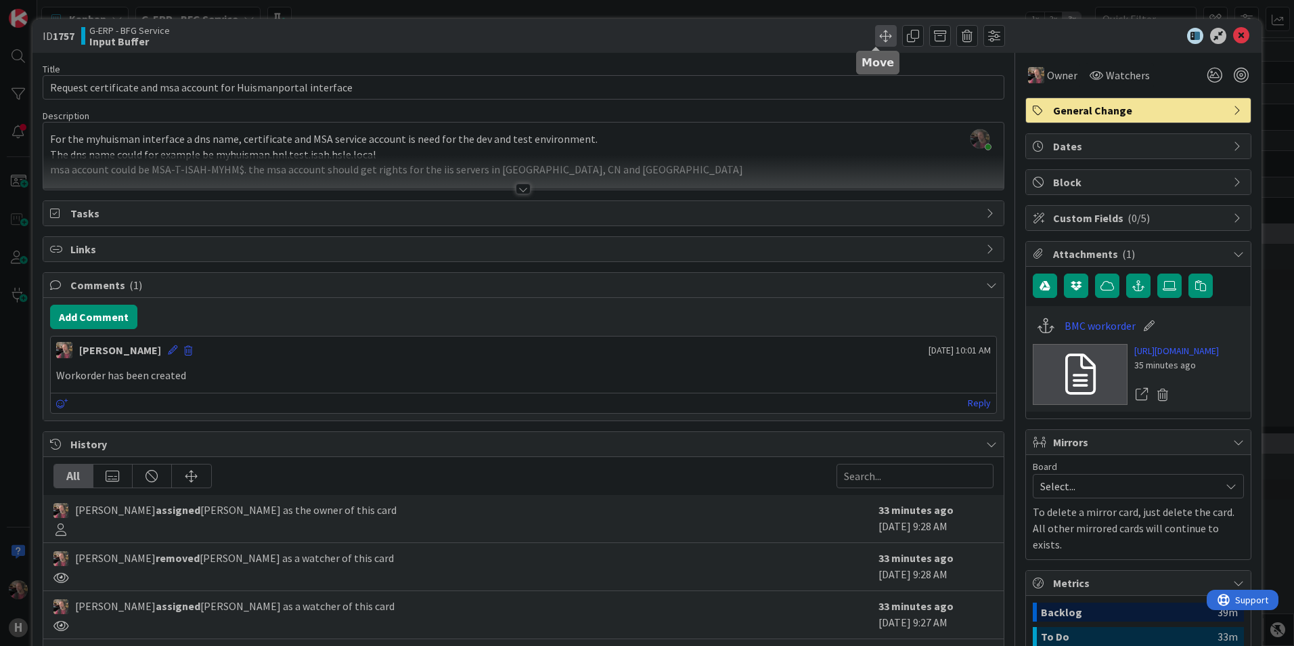
click at [875, 32] on span at bounding box center [886, 36] width 22 height 22
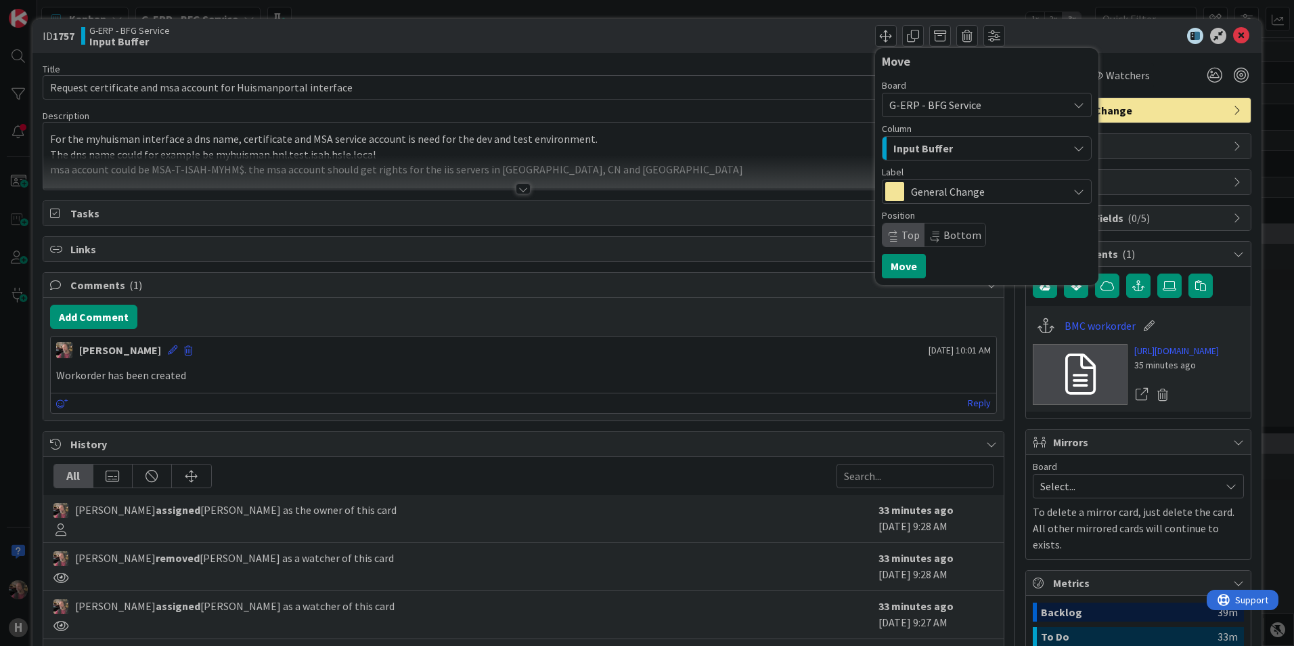
click at [994, 151] on div "Input Buffer" at bounding box center [979, 148] width 178 height 22
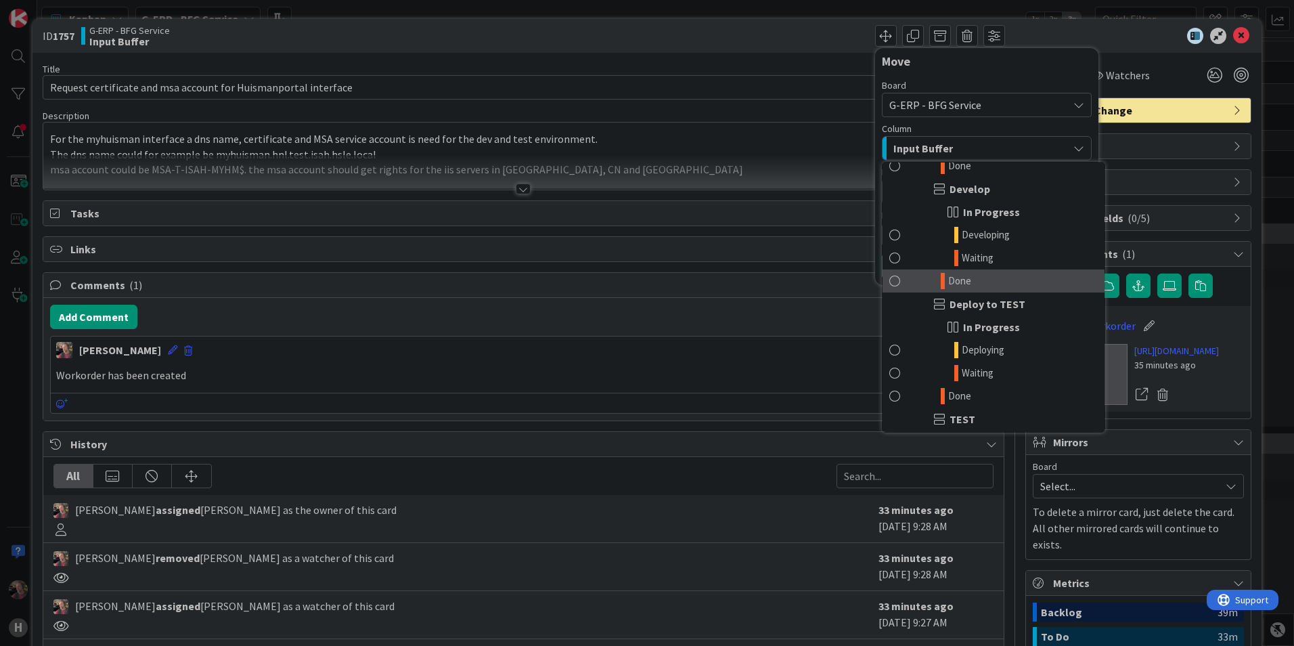
scroll to position [203, 0]
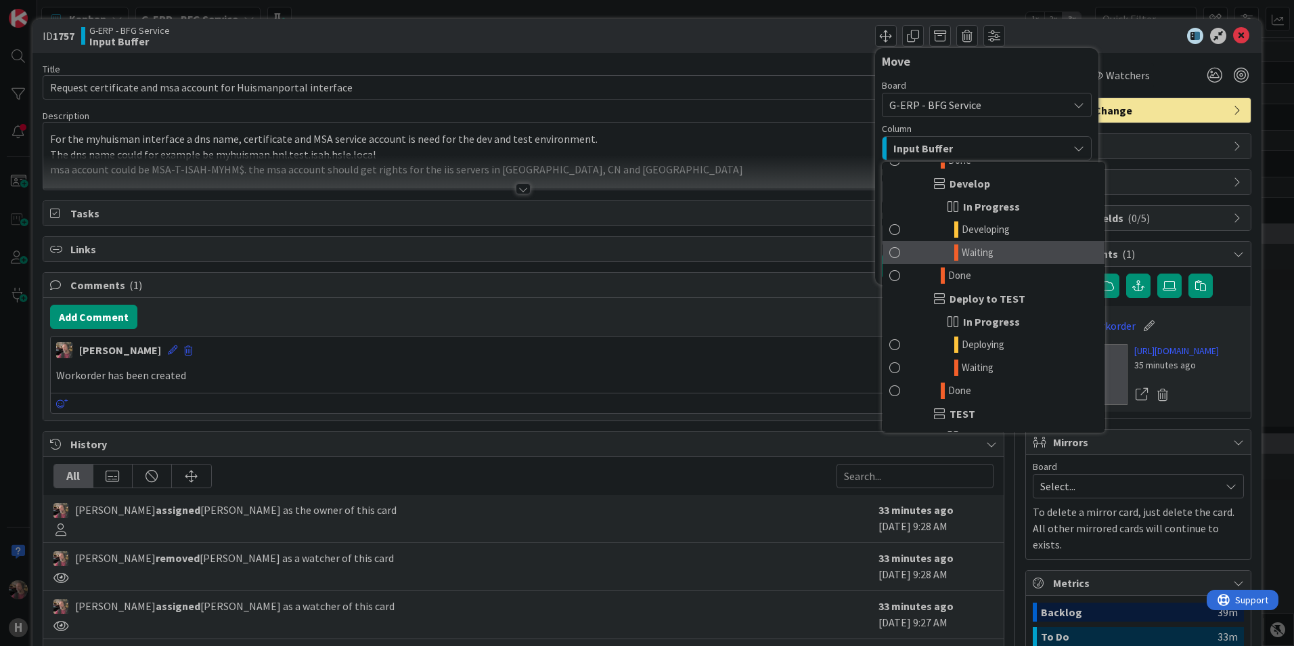
click at [976, 249] on span "Waiting" at bounding box center [978, 252] width 32 height 16
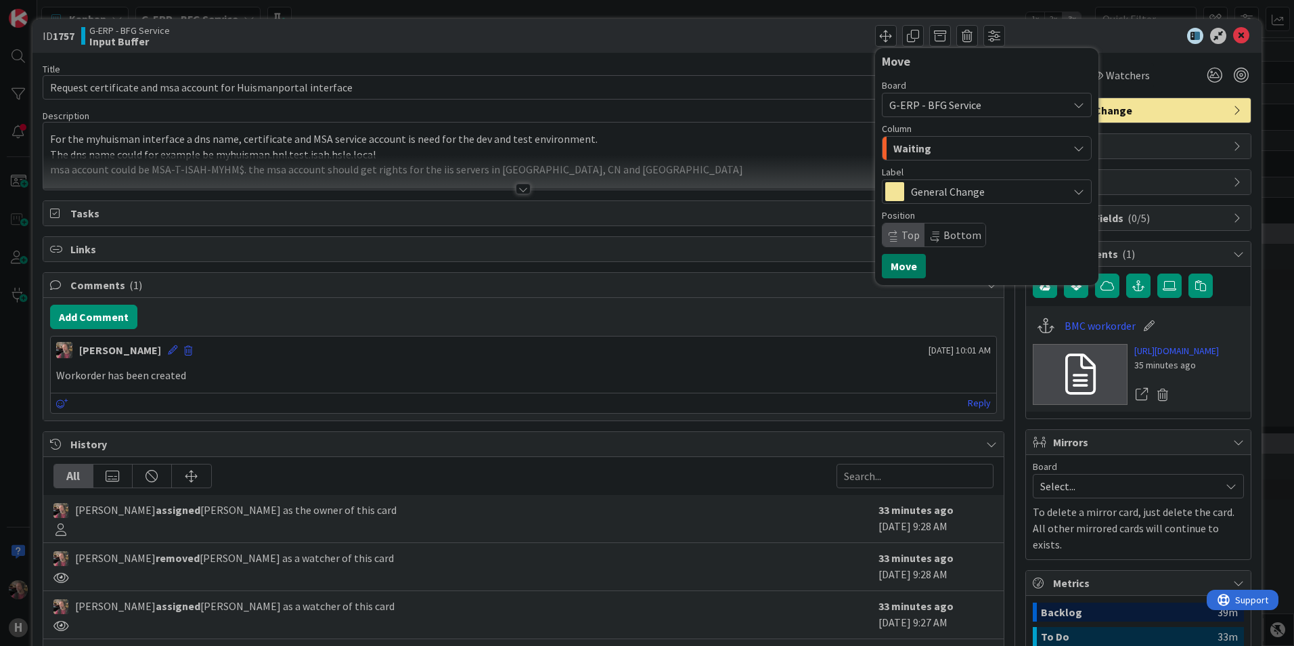
click at [892, 271] on button "Move" at bounding box center [904, 266] width 44 height 24
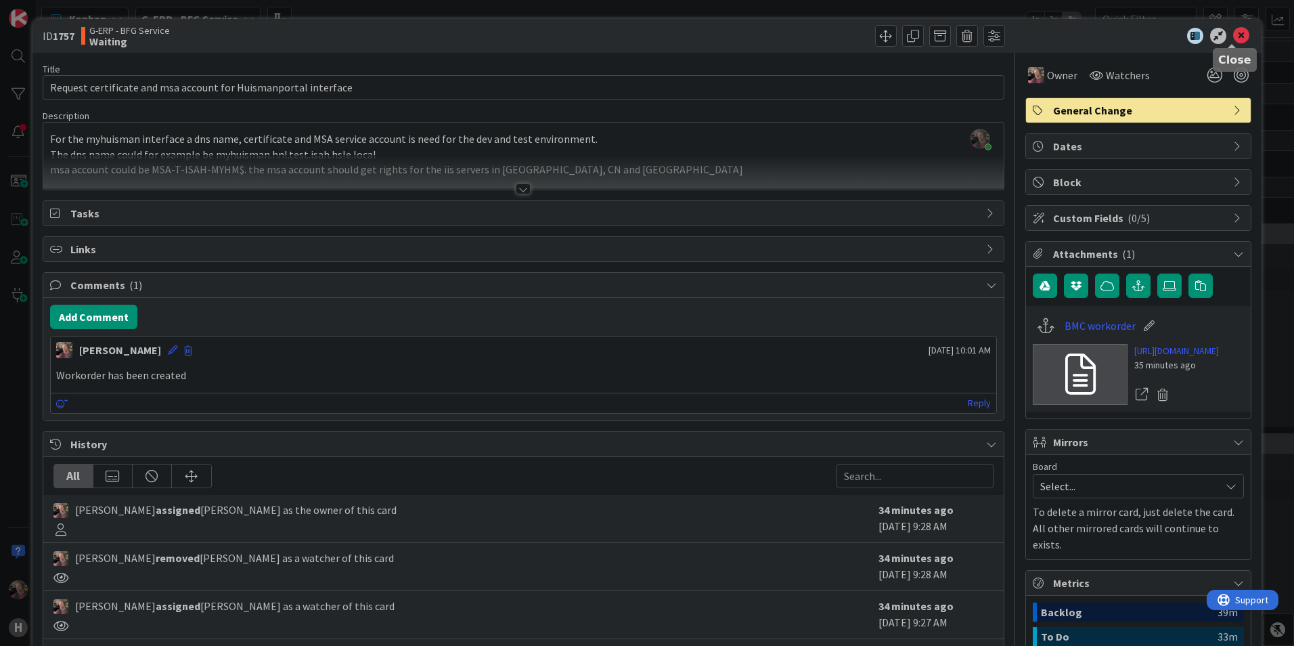
click at [1233, 36] on icon at bounding box center [1241, 36] width 16 height 16
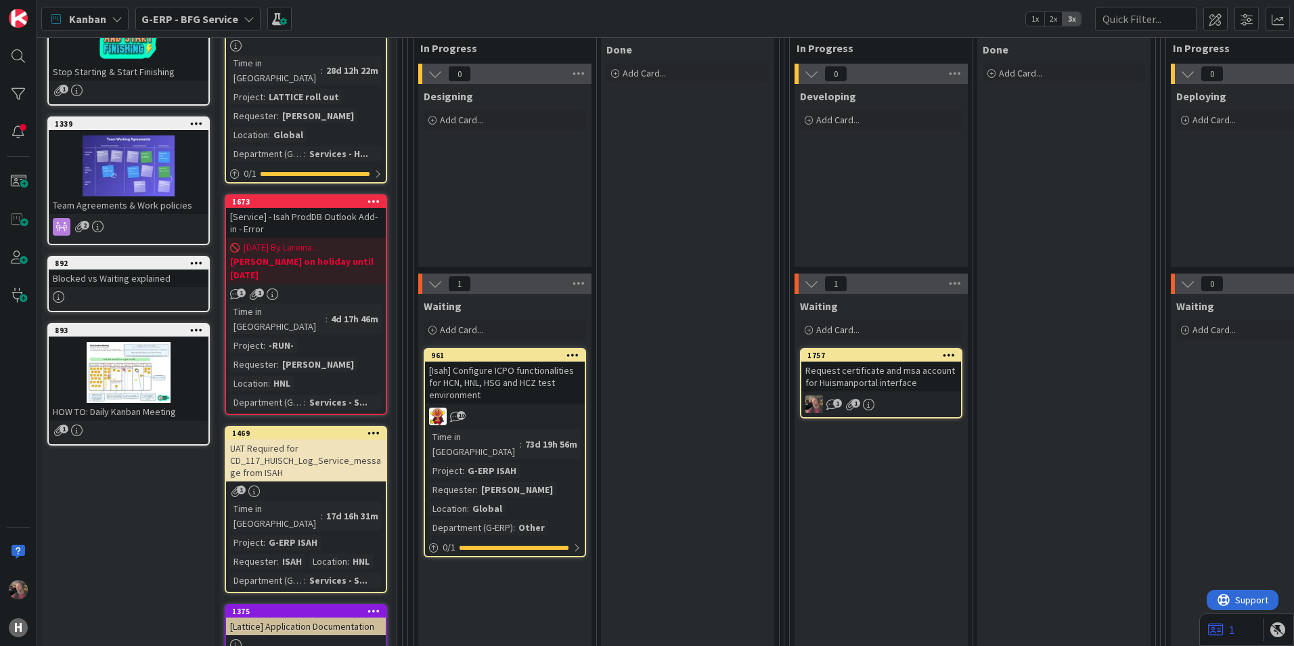
scroll to position [203, 0]
